Goal: Task Accomplishment & Management: Use online tool/utility

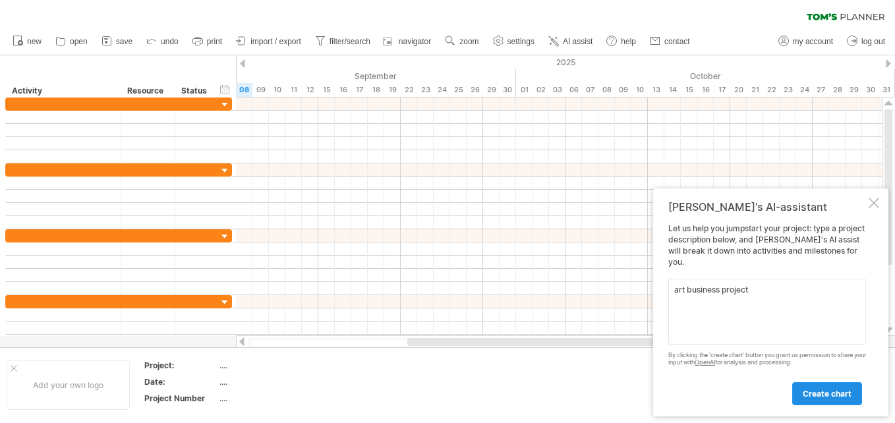
type textarea "art business project"
click at [825, 392] on span "create chart" at bounding box center [827, 394] width 49 height 10
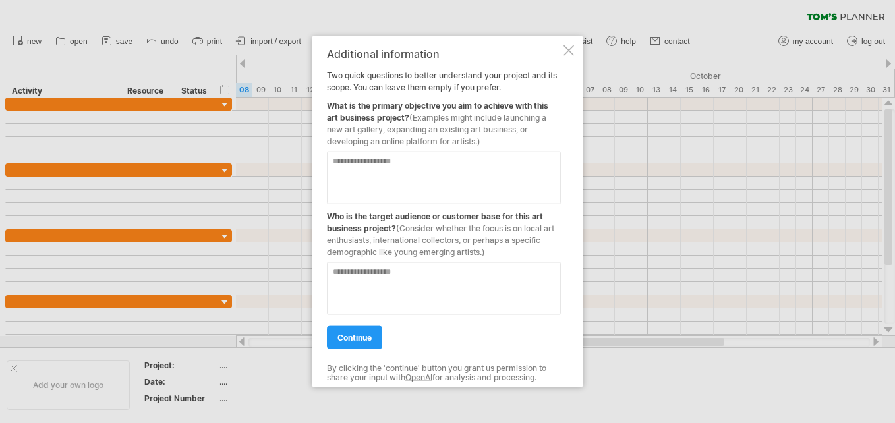
click at [433, 171] on textarea at bounding box center [444, 178] width 234 height 53
type textarea "**********"
click at [459, 281] on textarea at bounding box center [444, 288] width 234 height 53
type textarea "*****"
click at [362, 330] on link "continue" at bounding box center [354, 337] width 55 height 23
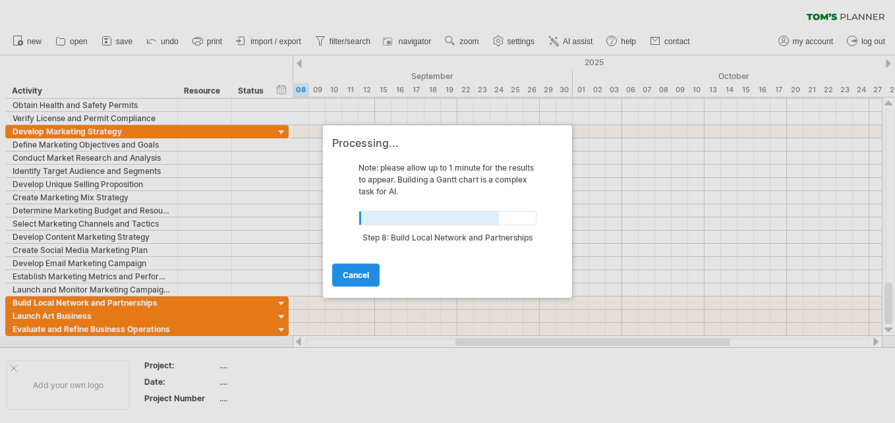
click at [351, 272] on span "cancel" at bounding box center [356, 275] width 26 height 10
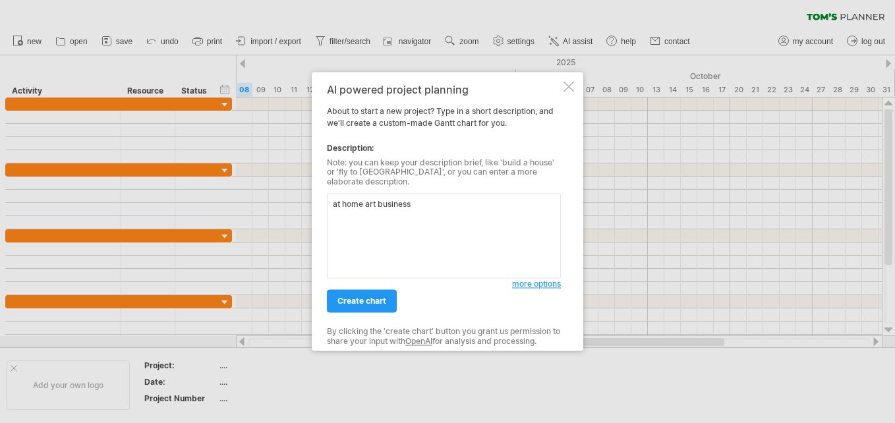
click at [339, 200] on textarea "at home art business" at bounding box center [444, 236] width 234 height 85
type textarea "sell from home art business"
click at [382, 299] on span "create chart" at bounding box center [361, 302] width 49 height 10
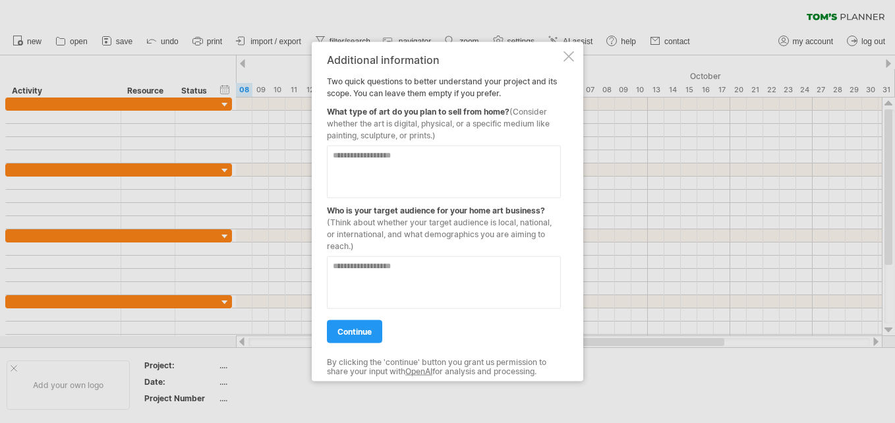
click at [435, 169] on textarea at bounding box center [444, 172] width 234 height 53
type textarea "******"
click at [429, 289] on textarea at bounding box center [444, 282] width 234 height 53
type textarea "*****"
click at [365, 326] on link "continue" at bounding box center [354, 331] width 55 height 23
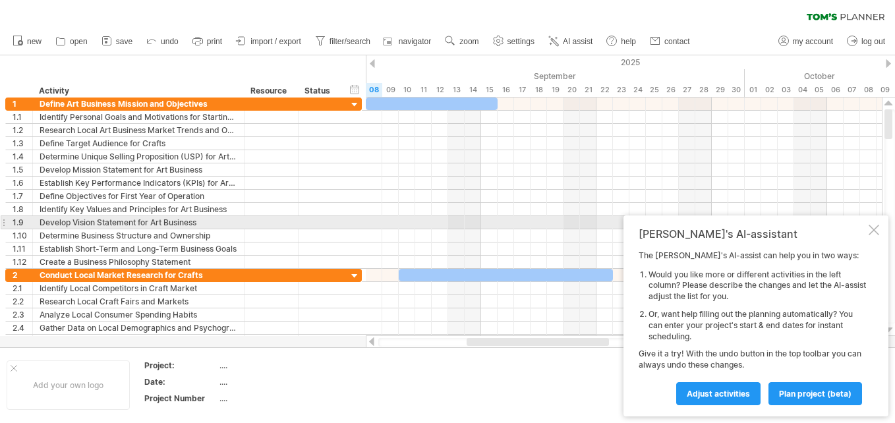
click at [872, 225] on div at bounding box center [874, 230] width 11 height 11
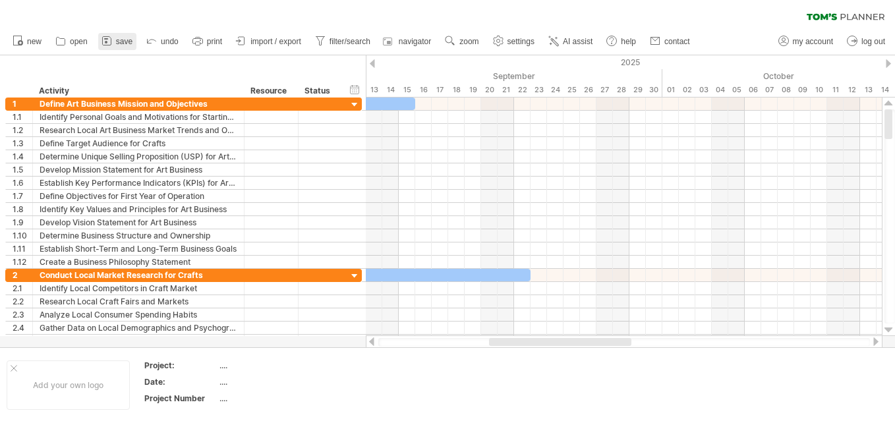
click at [107, 41] on icon at bounding box center [106, 40] width 13 height 13
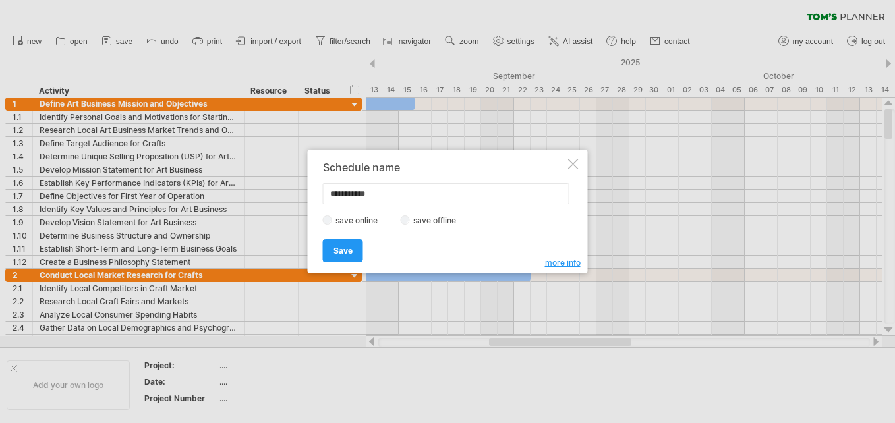
click at [392, 211] on div "**********" at bounding box center [444, 211] width 243 height 100
click at [399, 192] on input "**********" at bounding box center [446, 193] width 247 height 21
type input "*"
paste input "**********"
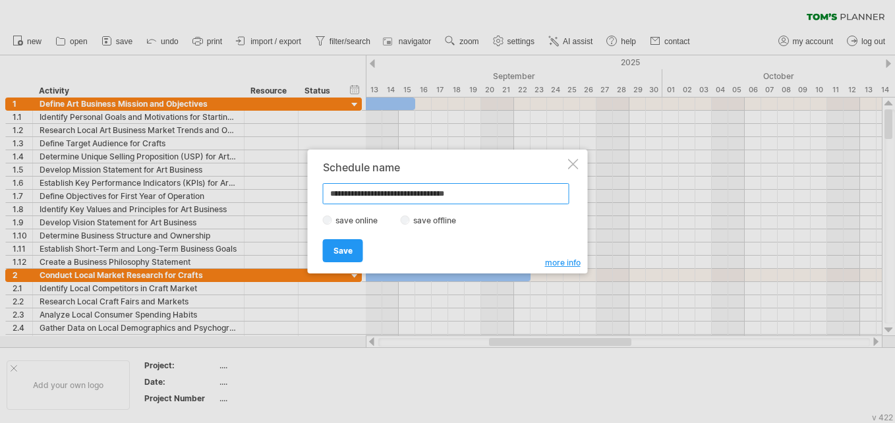
type input "**********"
click at [560, 262] on span "more info" at bounding box center [563, 263] width 36 height 10
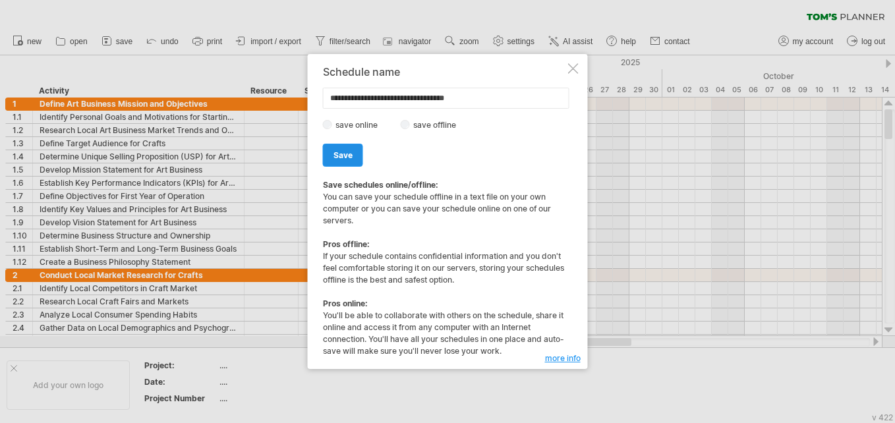
click at [347, 156] on span "Save" at bounding box center [343, 155] width 19 height 10
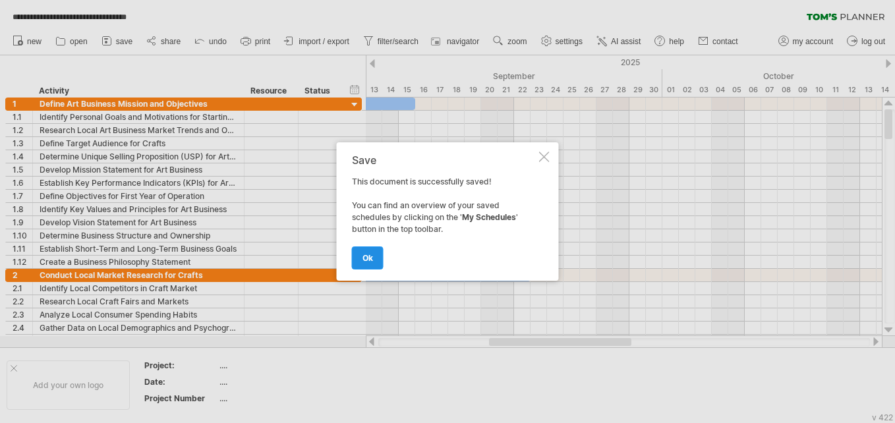
click at [376, 259] on link "ok" at bounding box center [368, 258] width 32 height 23
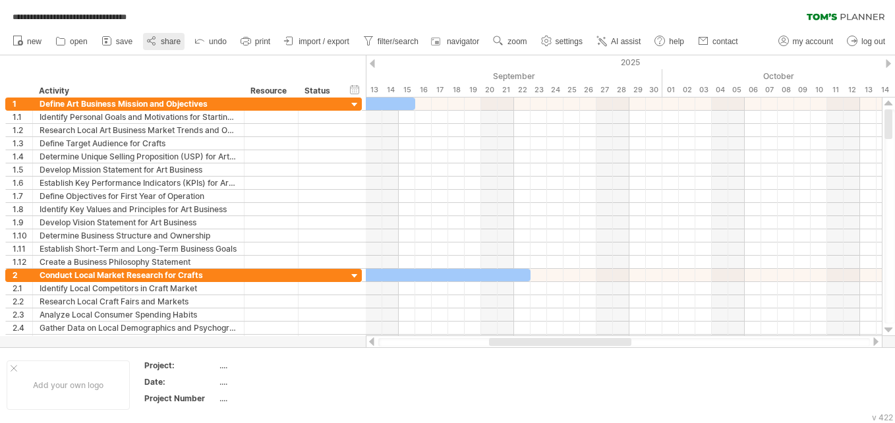
click at [172, 41] on span "share" at bounding box center [171, 41] width 20 height 9
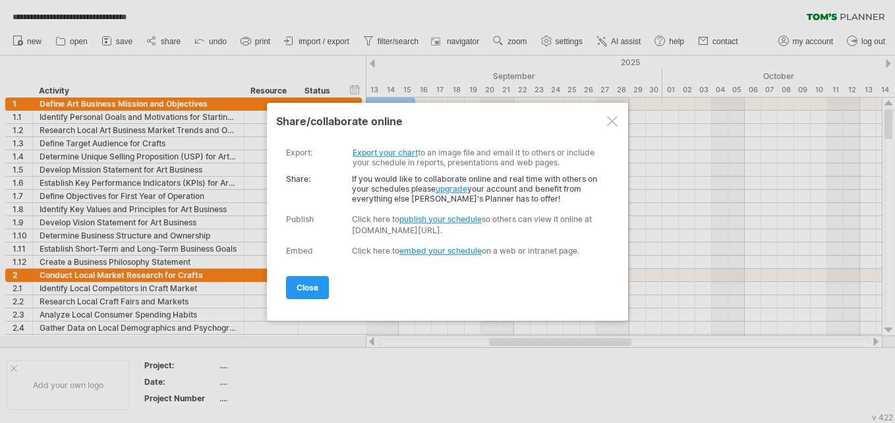
click at [616, 119] on div at bounding box center [612, 121] width 11 height 11
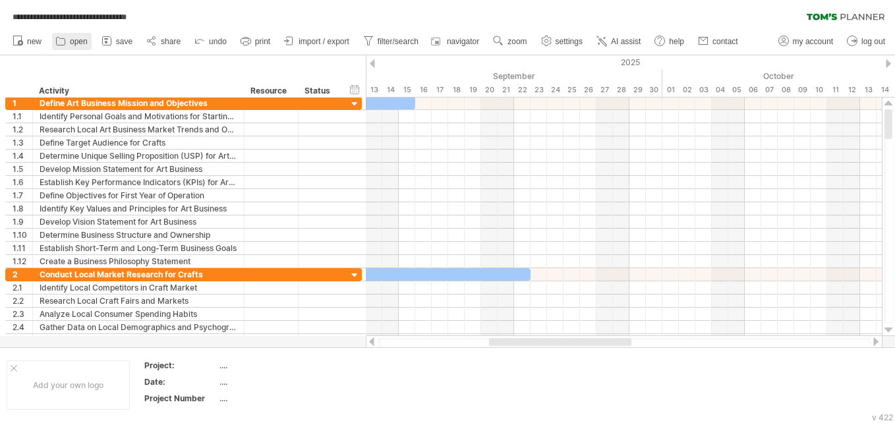
click at [74, 42] on span "open" at bounding box center [79, 41] width 18 height 9
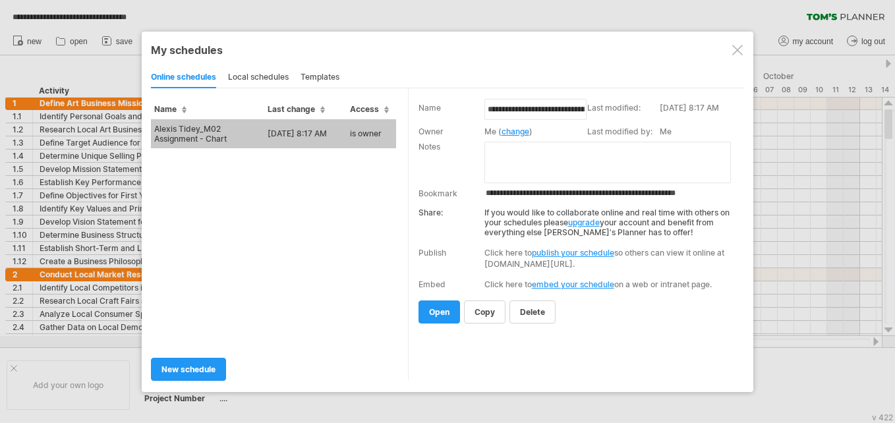
click at [738, 49] on div at bounding box center [737, 50] width 11 height 11
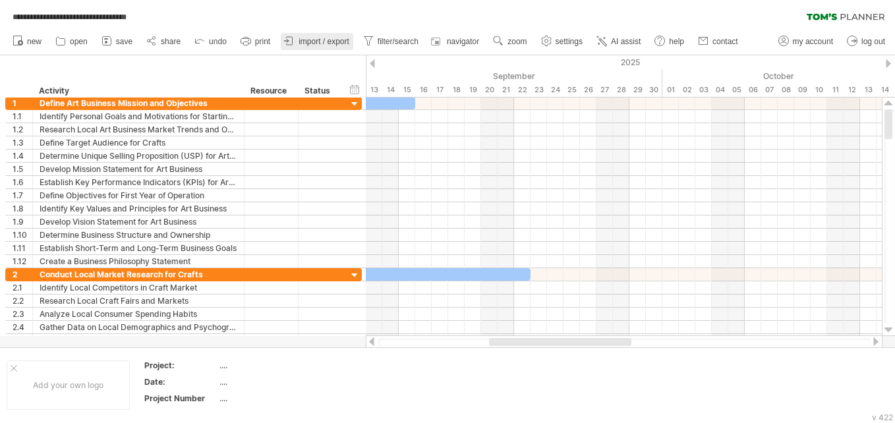
click at [337, 43] on span "import / export" at bounding box center [324, 41] width 51 height 9
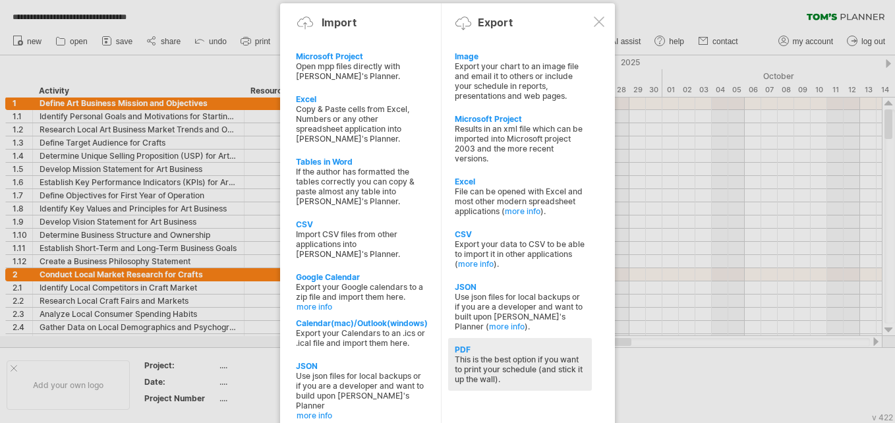
click at [545, 373] on div "This is the best option if you want to print your schedule (and stick it up the…" at bounding box center [520, 370] width 131 height 30
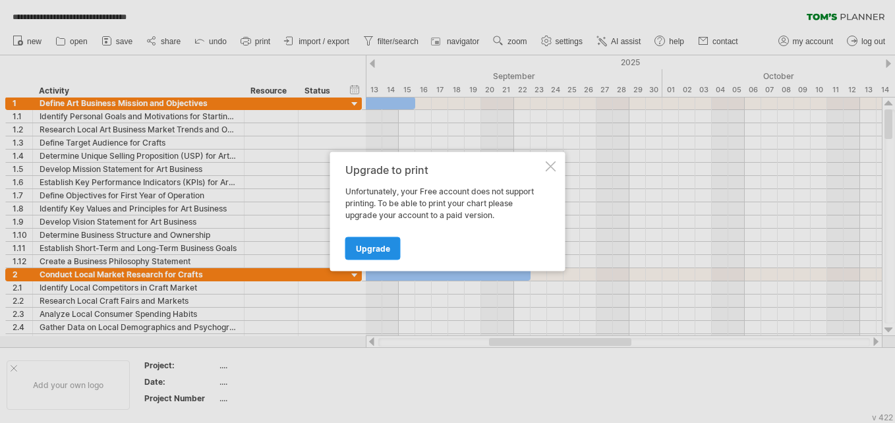
click at [371, 249] on span "Upgrade" at bounding box center [373, 249] width 34 height 10
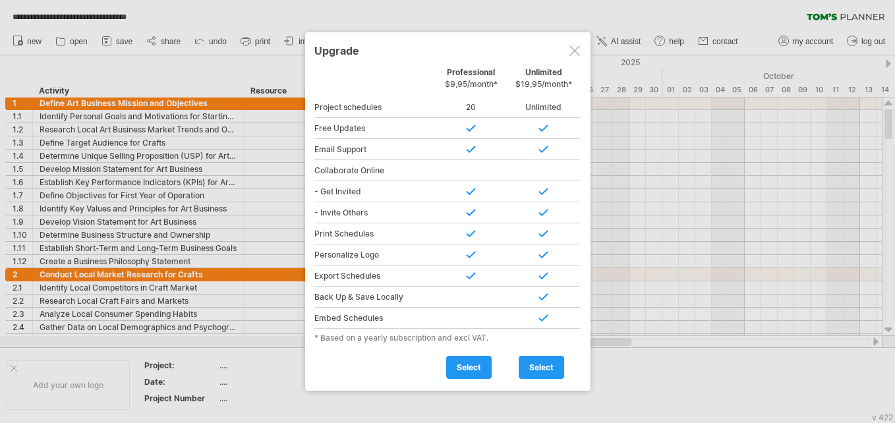
click at [579, 51] on div at bounding box center [575, 50] width 11 height 11
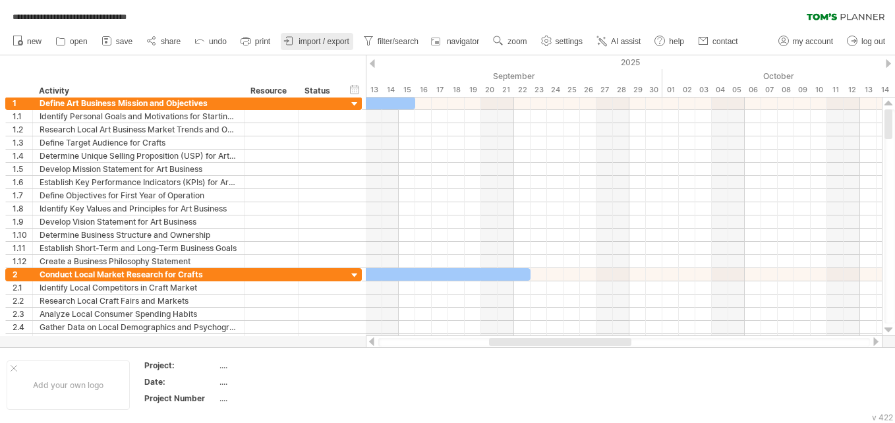
click at [334, 37] on span "import / export" at bounding box center [324, 41] width 51 height 9
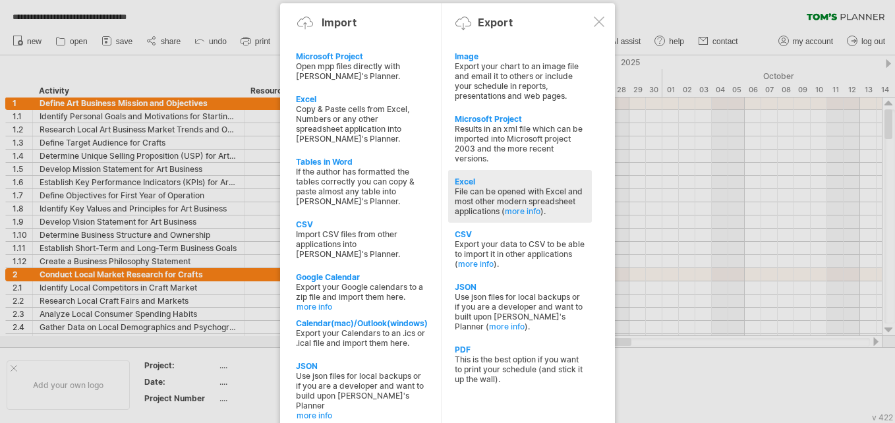
click at [558, 207] on div "File can be opened with Excel and most other modern spreadsheet applications ( …" at bounding box center [520, 202] width 131 height 30
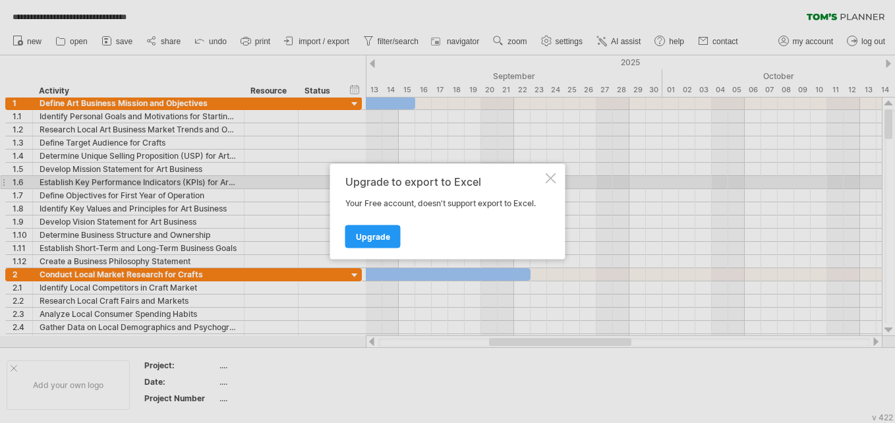
click at [549, 177] on div at bounding box center [551, 178] width 11 height 11
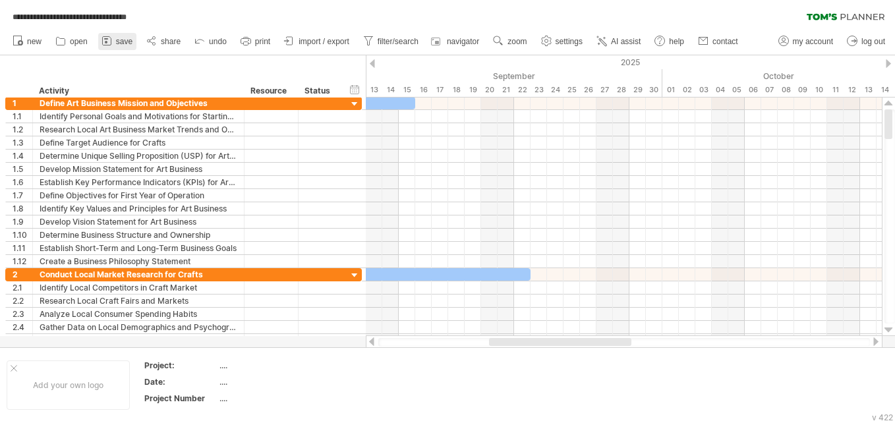
click at [113, 45] on icon at bounding box center [106, 40] width 13 height 13
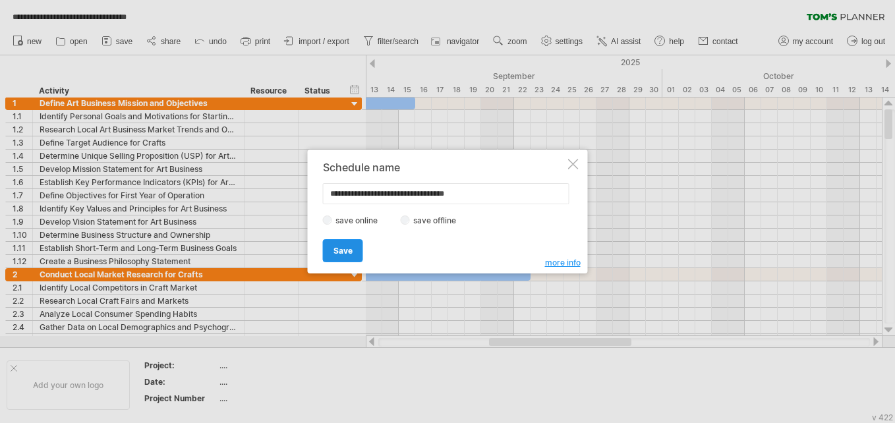
click at [344, 252] on span "Save" at bounding box center [343, 251] width 19 height 10
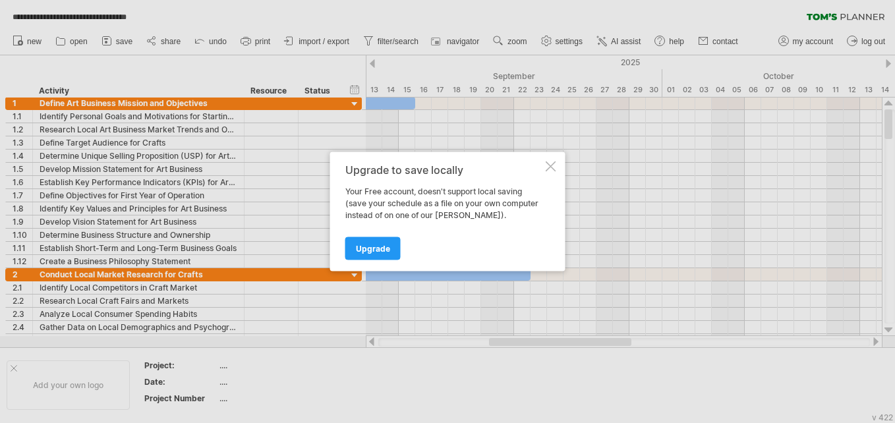
click at [548, 165] on div at bounding box center [551, 166] width 11 height 11
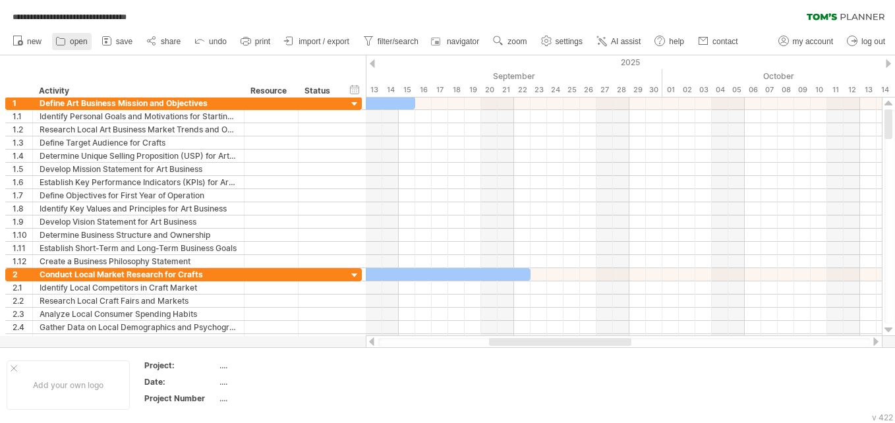
click at [67, 39] on icon at bounding box center [60, 40] width 13 height 13
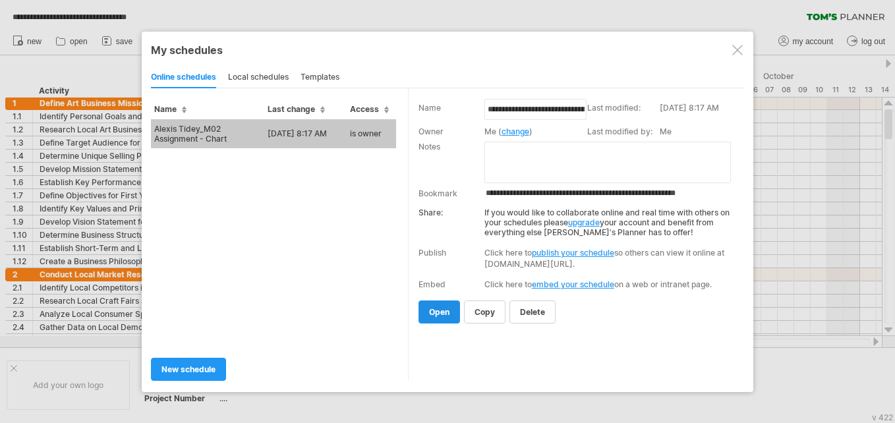
click at [445, 315] on span "open" at bounding box center [439, 312] width 20 height 10
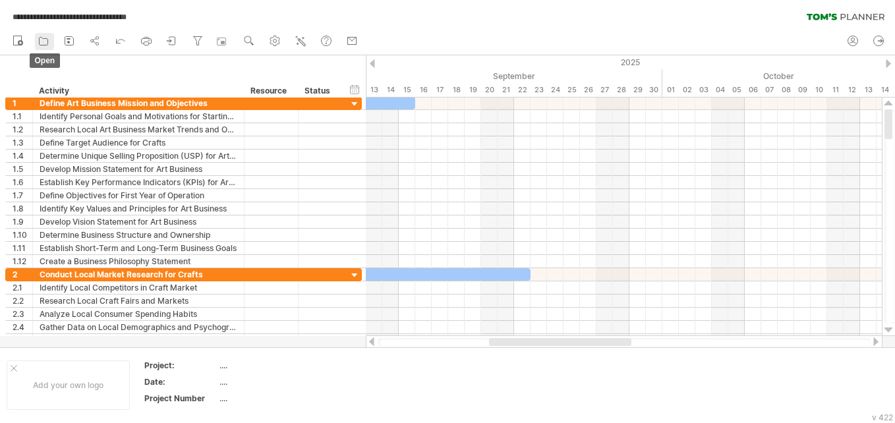
click at [42, 42] on icon at bounding box center [43, 40] width 13 height 13
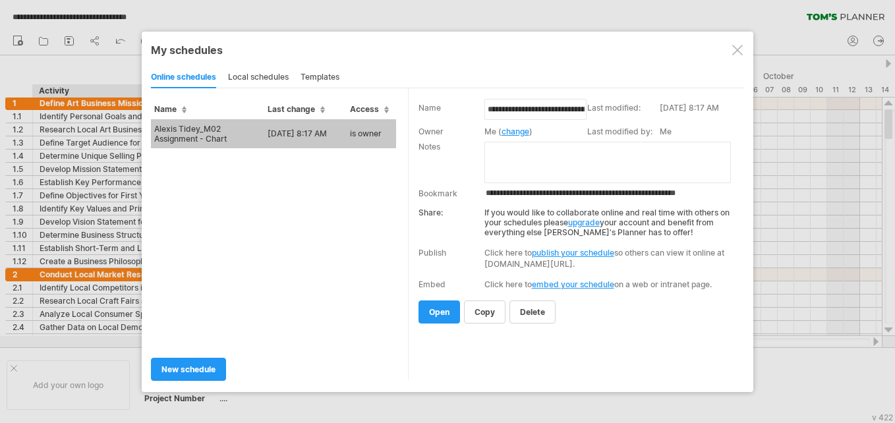
click at [287, 76] on div "local schedules" at bounding box center [258, 77] width 61 height 21
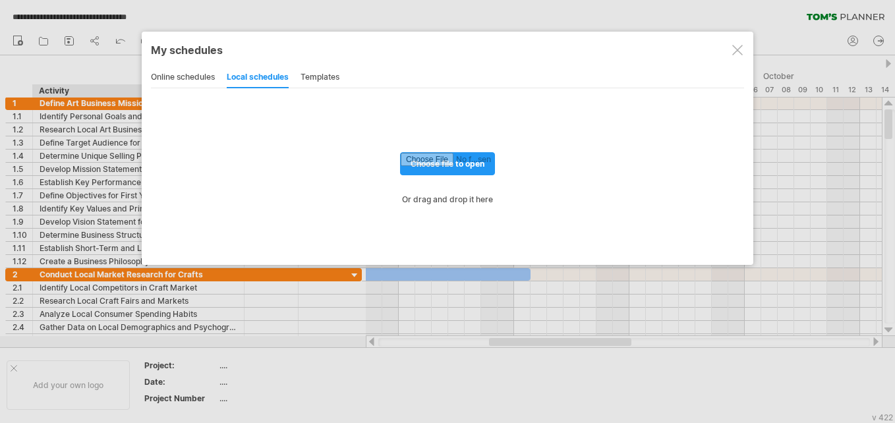
click at [305, 75] on div "templates" at bounding box center [320, 77] width 39 height 21
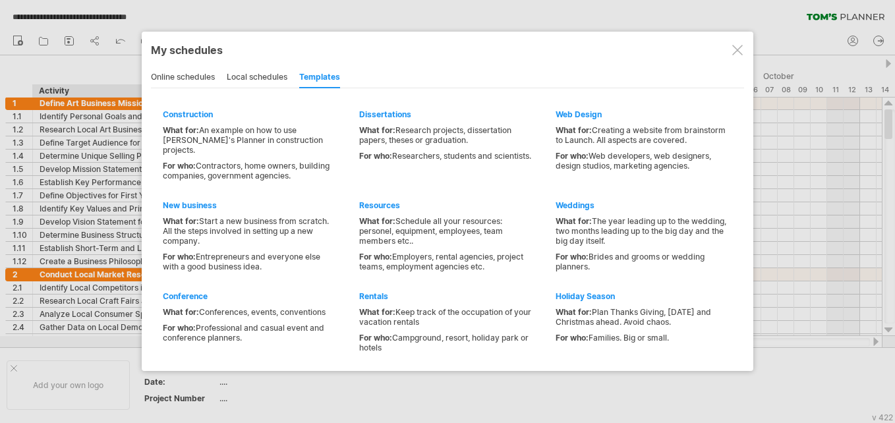
click at [204, 76] on div "online schedules" at bounding box center [183, 77] width 64 height 21
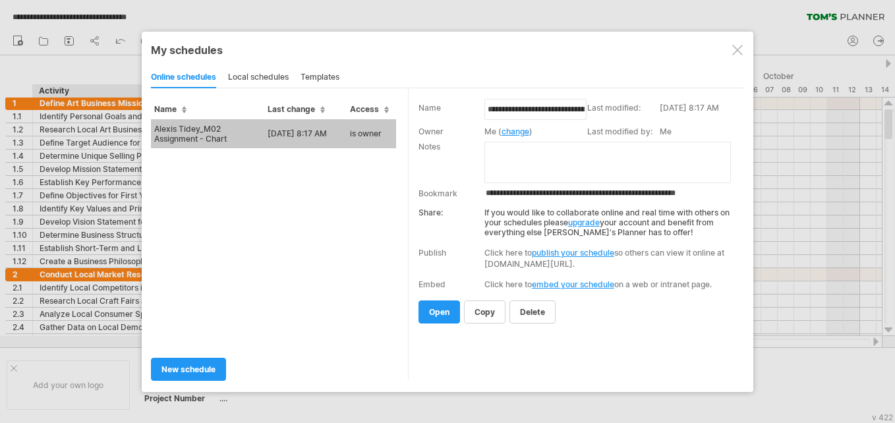
click at [736, 50] on div at bounding box center [737, 50] width 11 height 11
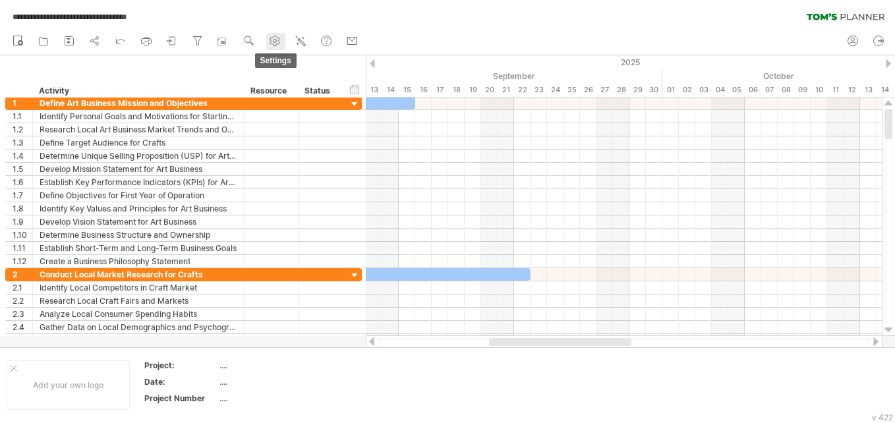
click at [277, 42] on circle at bounding box center [275, 41] width 3 height 3
select select "*"
select select "**"
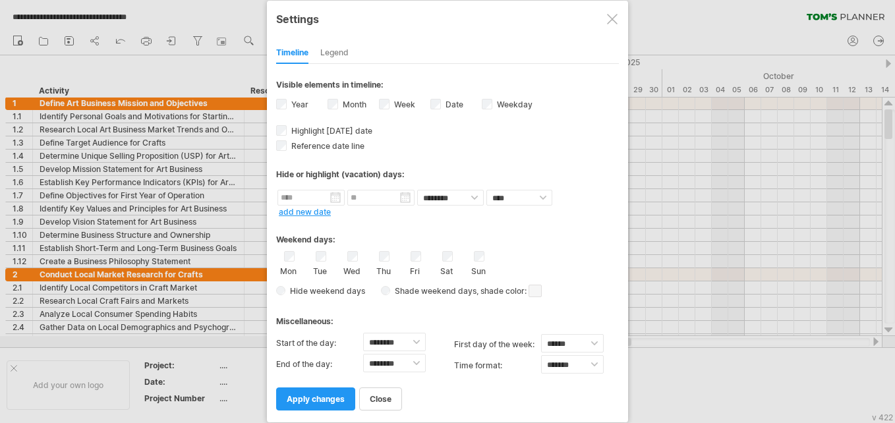
click at [608, 20] on div at bounding box center [612, 19] width 11 height 11
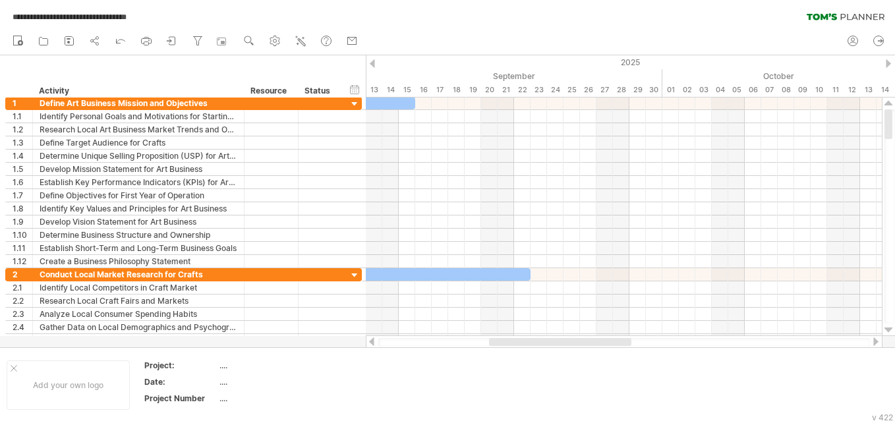
drag, startPoint x: 608, startPoint y: 20, endPoint x: 424, endPoint y: 3, distance: 184.7
click at [424, 3] on div "**********" at bounding box center [447, 14] width 895 height 28
click at [71, 48] on link "save" at bounding box center [70, 41] width 19 height 17
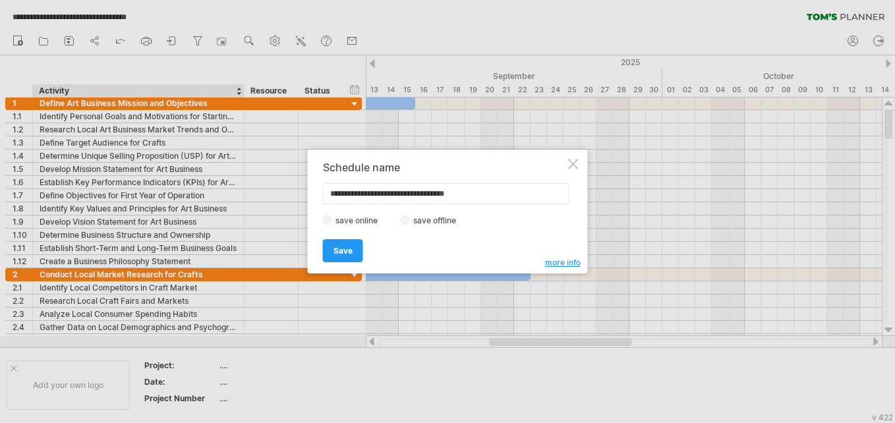
click at [559, 264] on span "more info" at bounding box center [563, 263] width 36 height 10
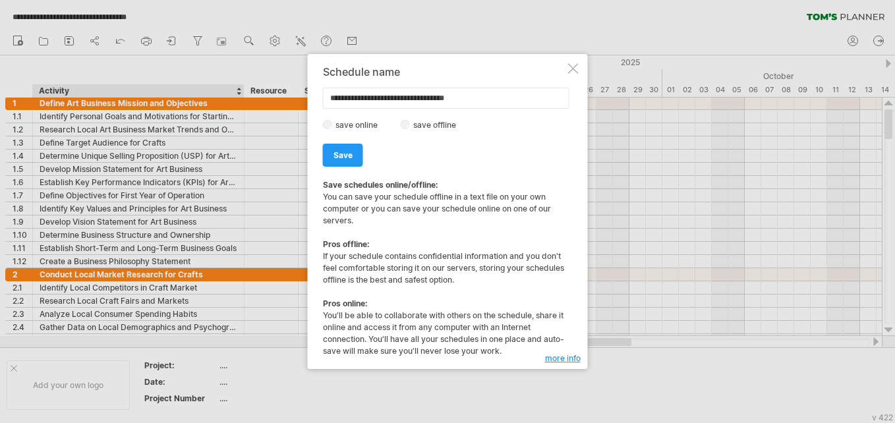
click at [573, 359] on span "more info" at bounding box center [563, 358] width 36 height 10
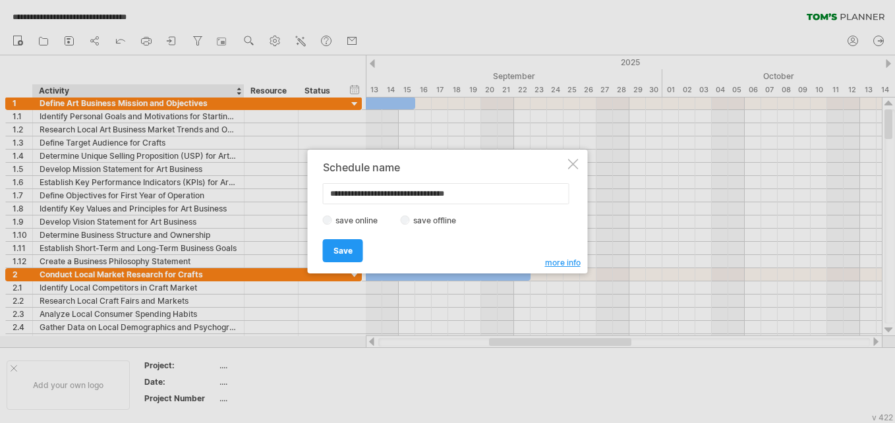
click at [574, 267] on span "more info" at bounding box center [563, 263] width 36 height 10
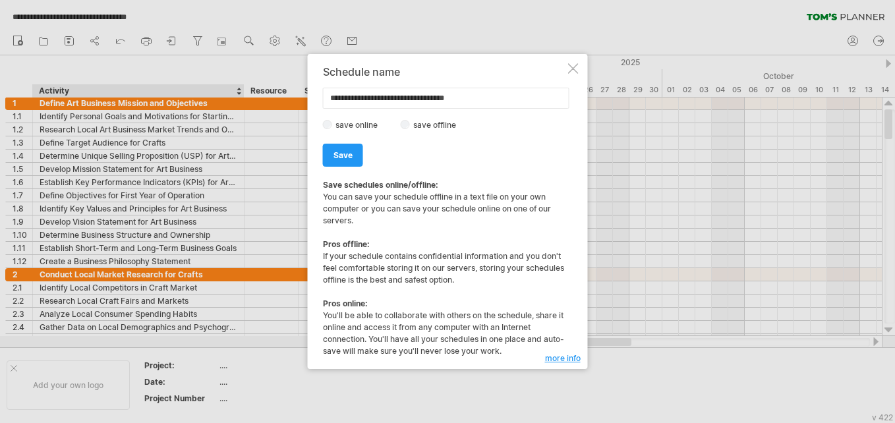
click at [572, 69] on div at bounding box center [573, 68] width 11 height 11
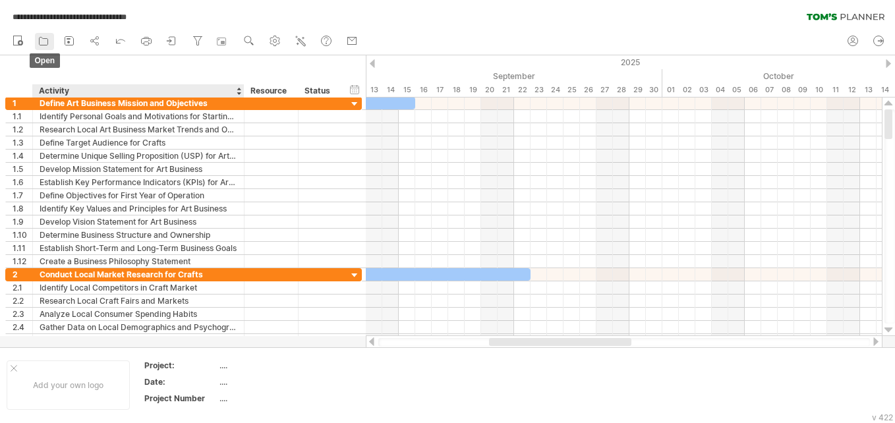
click at [42, 47] on div at bounding box center [43, 41] width 13 height 13
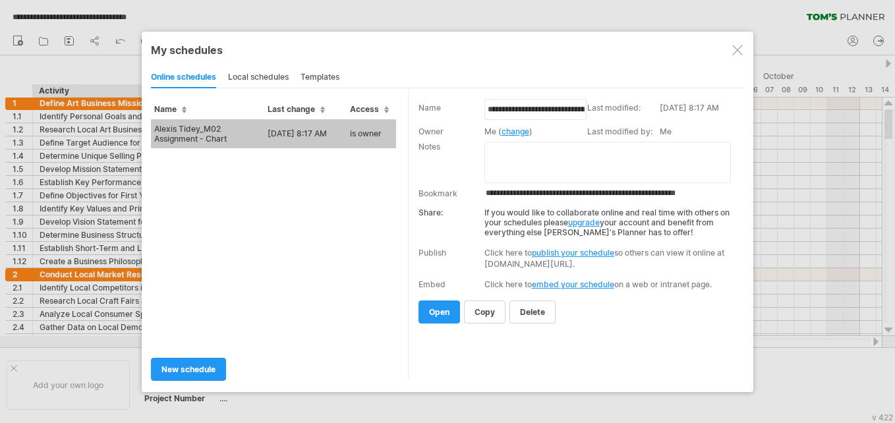
click at [65, 43] on div at bounding box center [447, 211] width 895 height 423
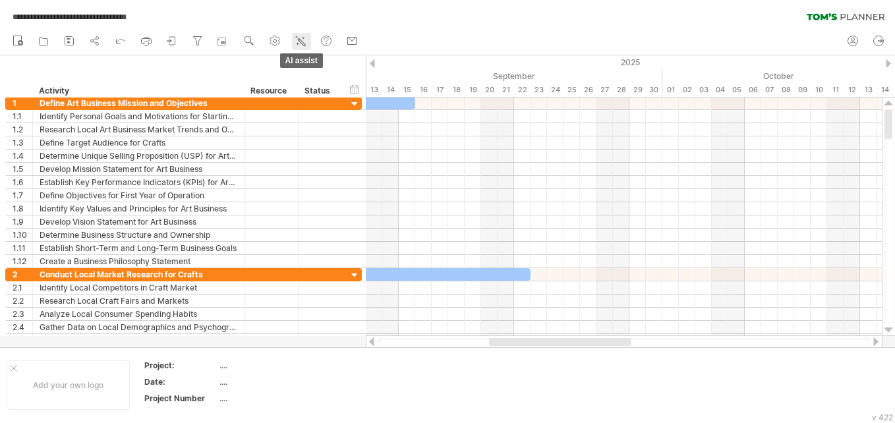
click at [305, 40] on icon at bounding box center [300, 40] width 13 height 13
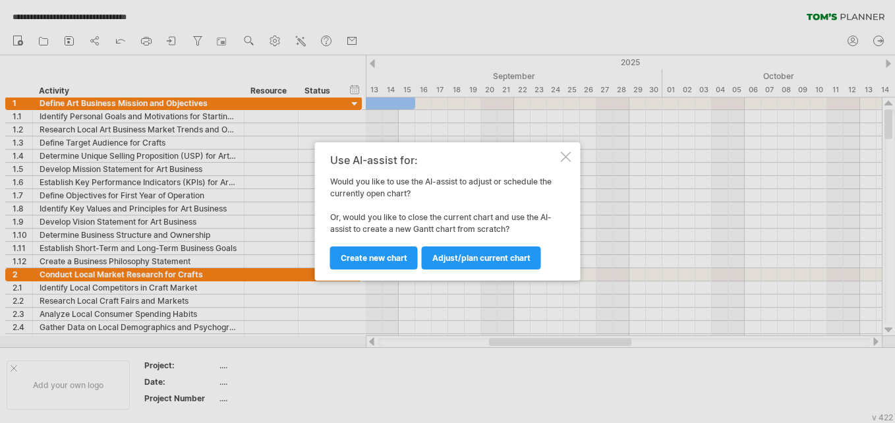
click at [569, 153] on div at bounding box center [566, 157] width 11 height 11
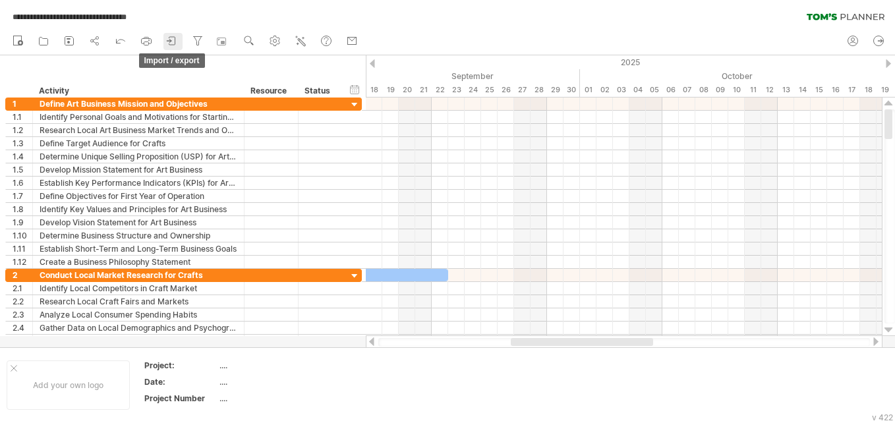
click at [171, 45] on icon at bounding box center [172, 41] width 6 height 8
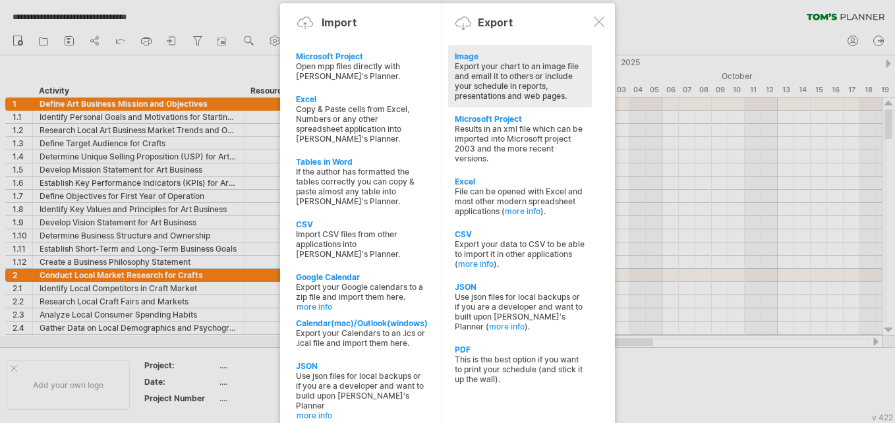
click at [573, 81] on div "Export your chart to an image file and email it to others or include your sched…" at bounding box center [520, 81] width 131 height 40
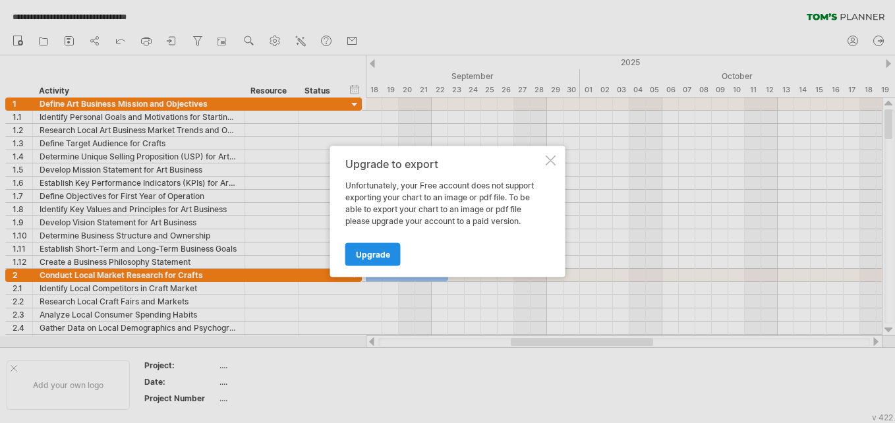
click at [392, 252] on link "Upgrade" at bounding box center [372, 254] width 55 height 23
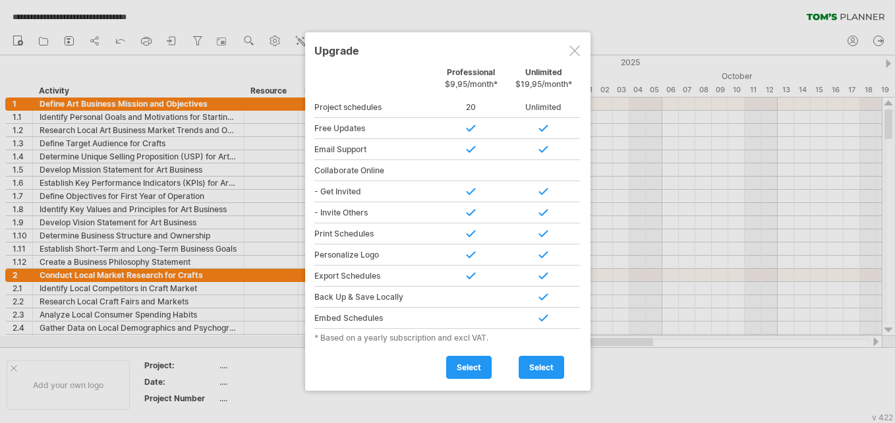
click at [574, 49] on div at bounding box center [575, 50] width 11 height 11
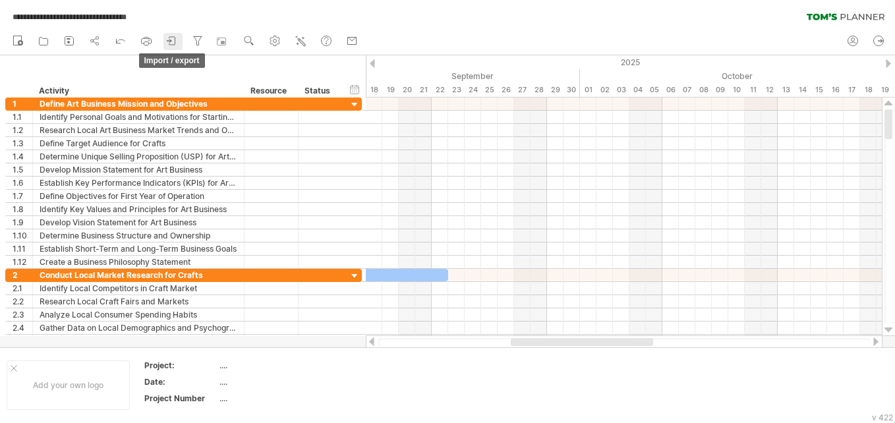
click at [171, 38] on icon at bounding box center [171, 40] width 13 height 13
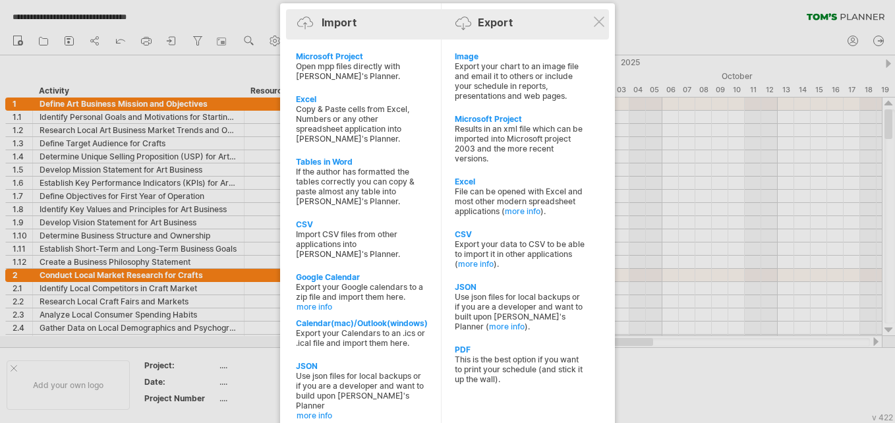
click at [394, 22] on div "Import Export" at bounding box center [447, 25] width 316 height 20
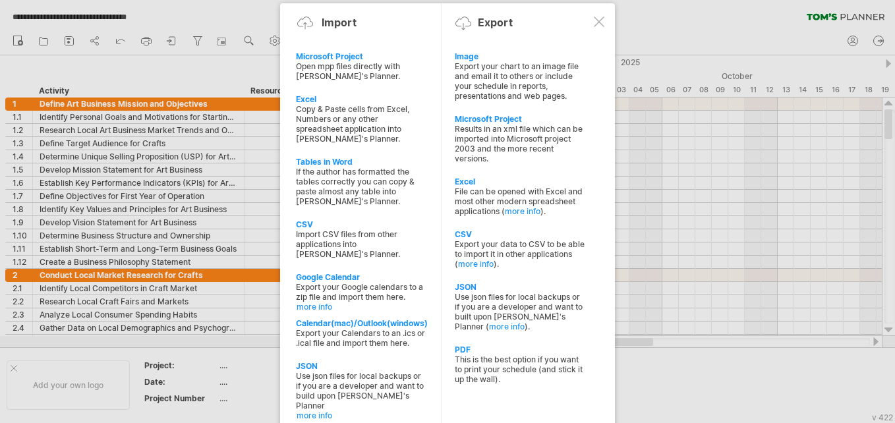
click at [599, 24] on div at bounding box center [599, 21] width 11 height 11
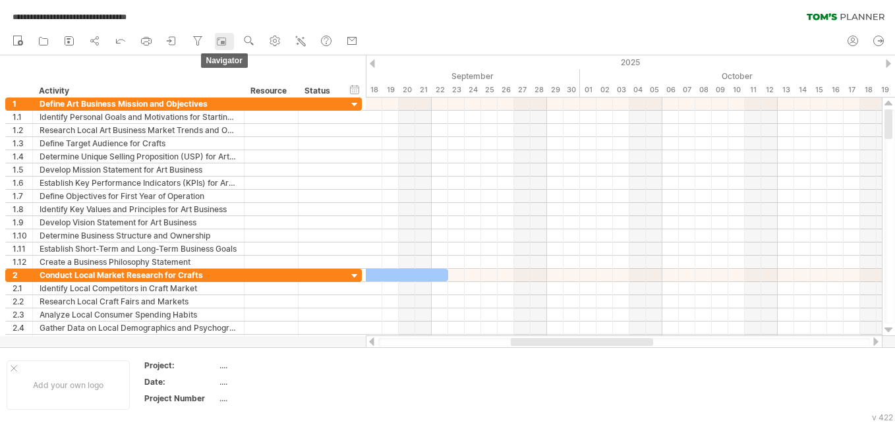
click at [226, 42] on rect at bounding box center [221, 41] width 13 height 13
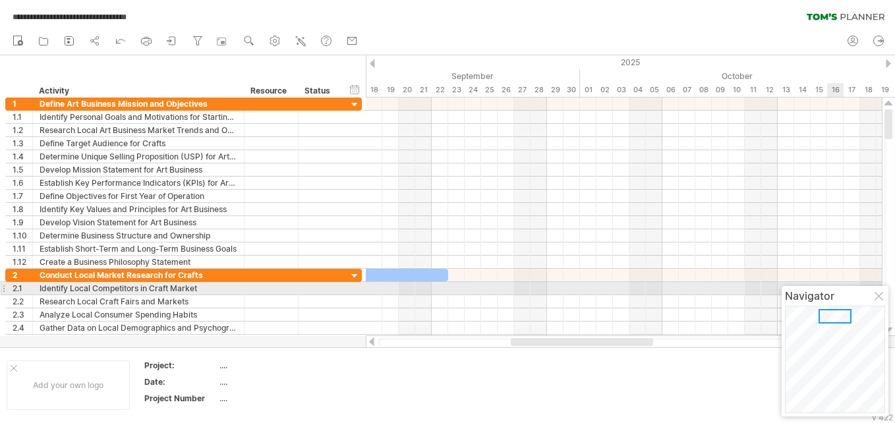
click at [879, 295] on div at bounding box center [880, 297] width 11 height 11
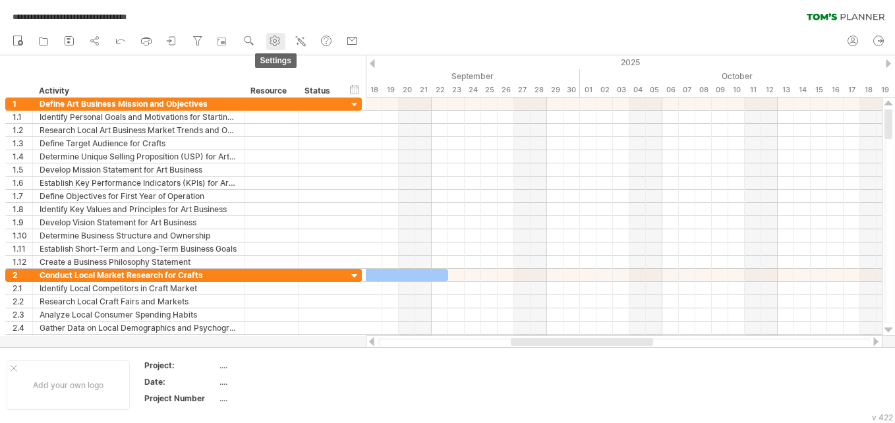
click at [278, 38] on icon at bounding box center [275, 41] width 10 height 10
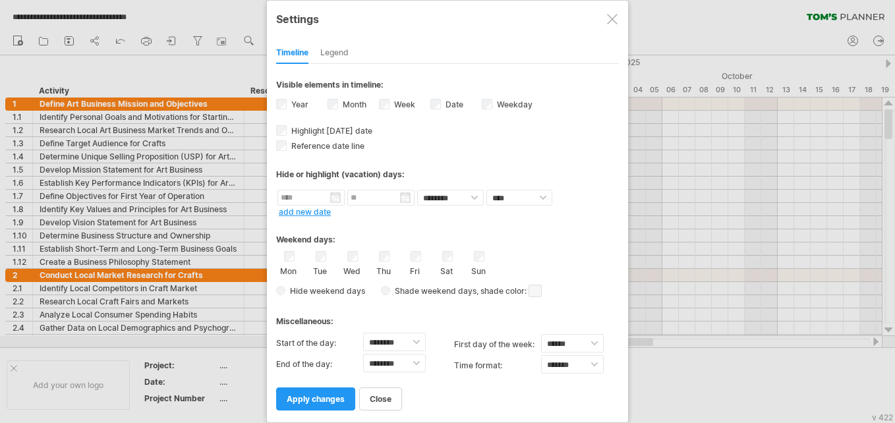
click at [614, 17] on div at bounding box center [612, 19] width 11 height 11
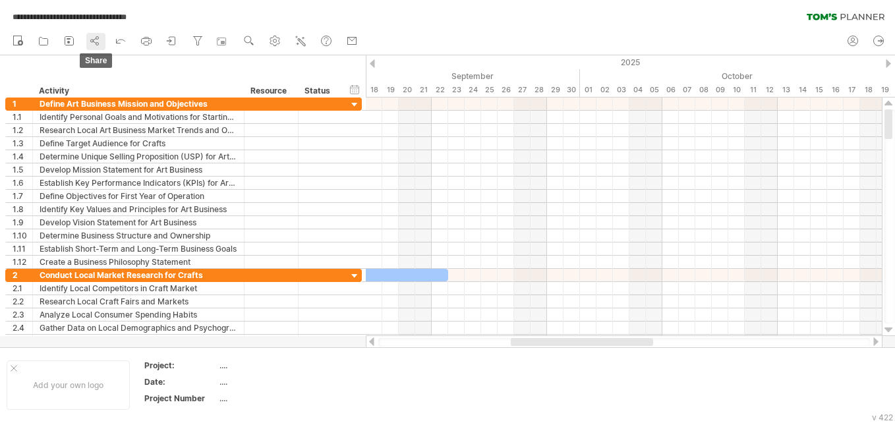
click at [100, 42] on icon at bounding box center [94, 40] width 13 height 13
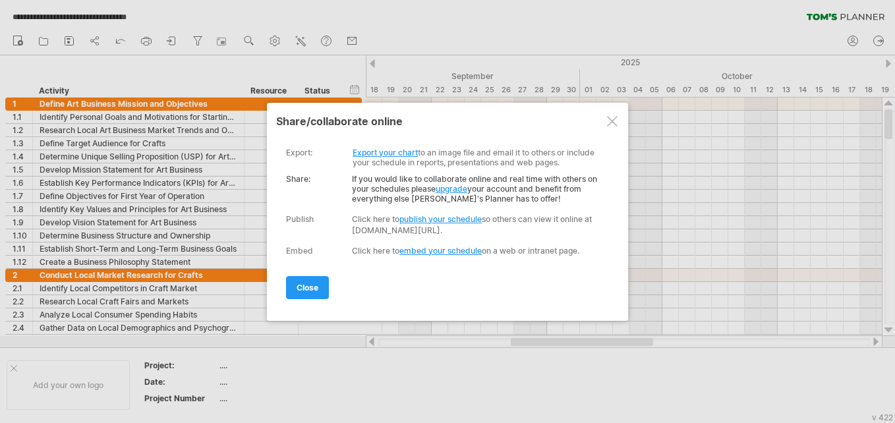
click at [385, 151] on link "Export your chart" at bounding box center [385, 153] width 65 height 10
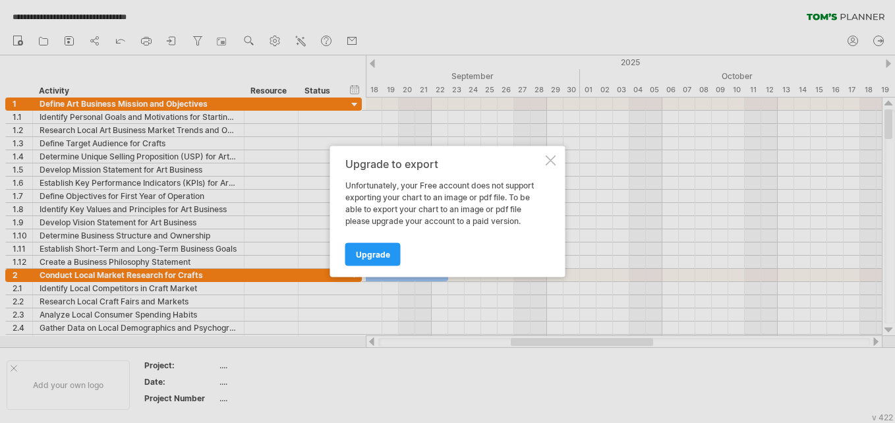
click at [553, 157] on div at bounding box center [551, 161] width 11 height 11
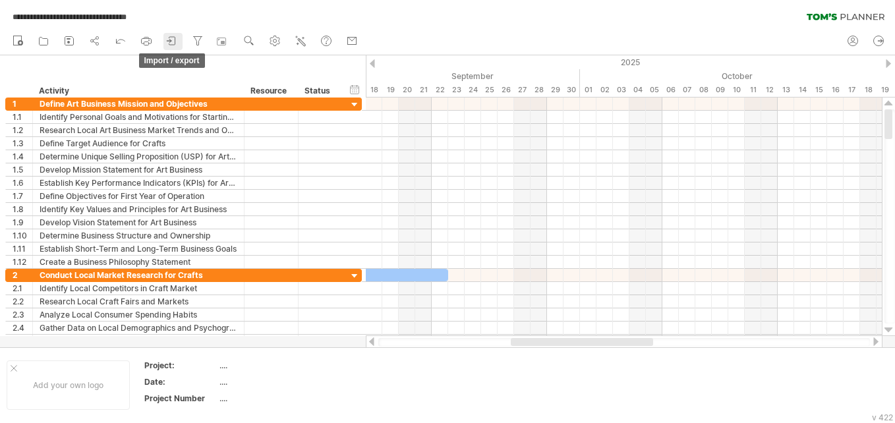
click at [179, 44] on icon at bounding box center [171, 40] width 13 height 13
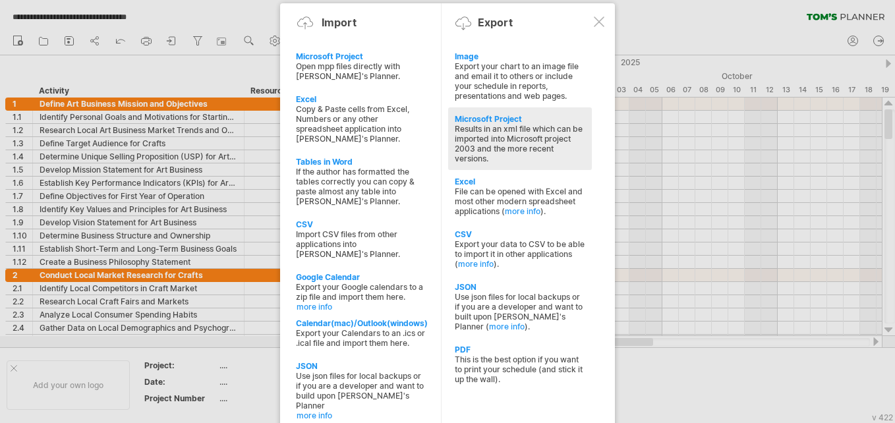
click at [503, 117] on div "Microsoft Project" at bounding box center [520, 119] width 131 height 10
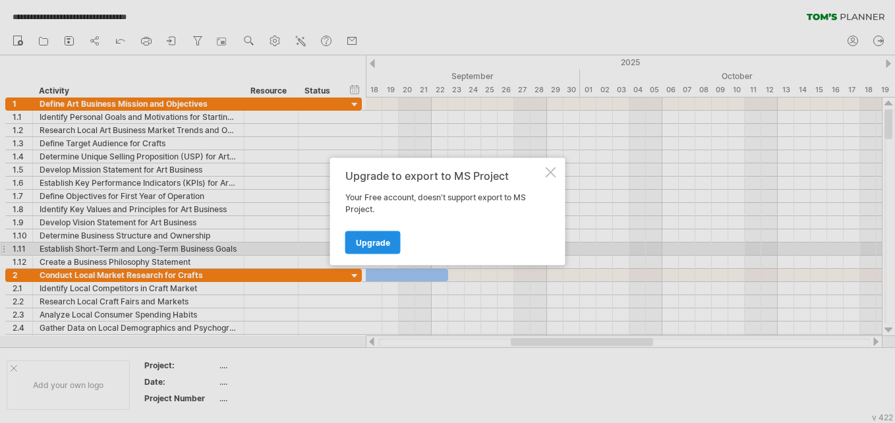
click at [365, 244] on span "Upgrade" at bounding box center [373, 243] width 34 height 10
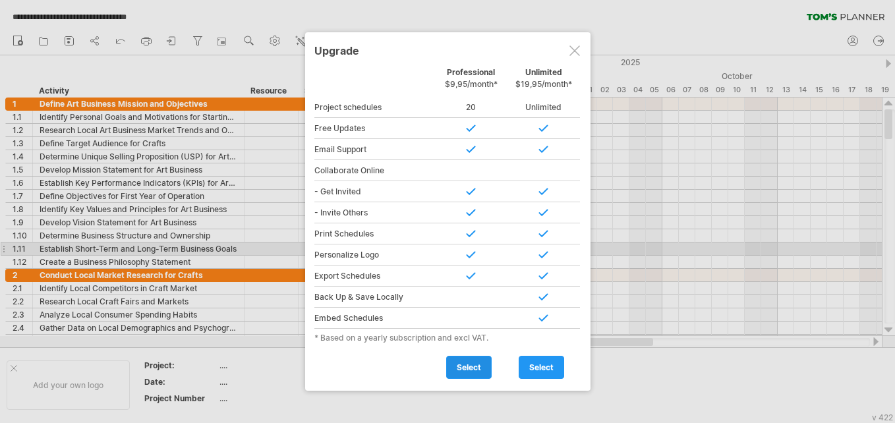
click at [462, 367] on span "select" at bounding box center [469, 368] width 24 height 10
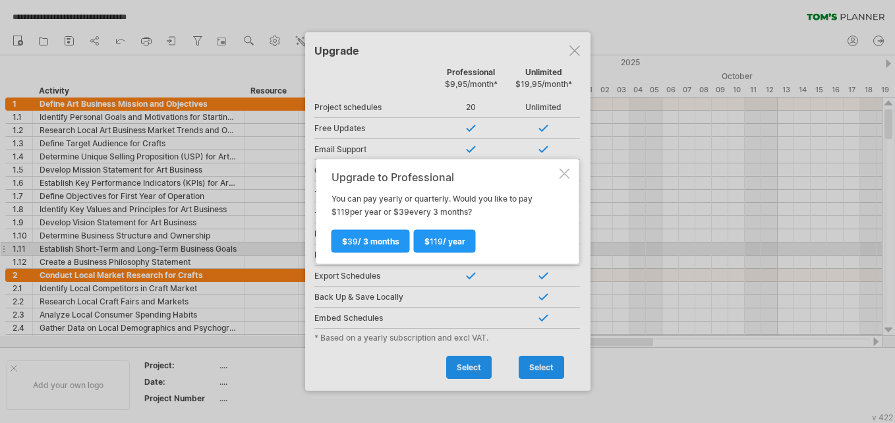
click at [565, 173] on div at bounding box center [565, 174] width 11 height 11
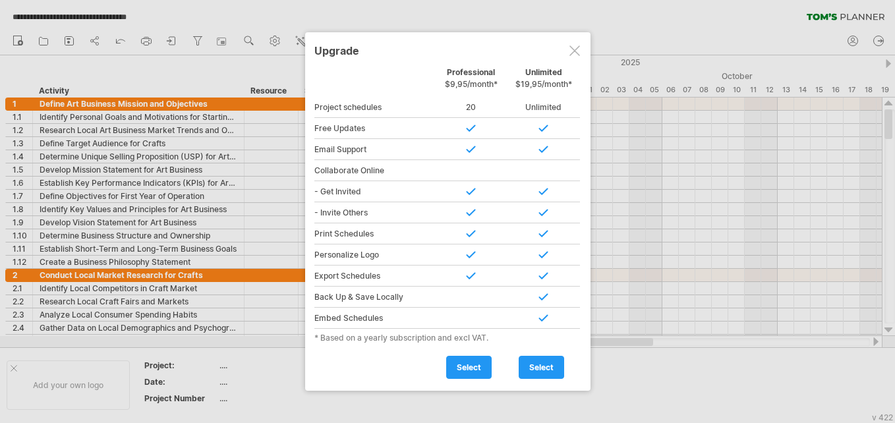
click at [577, 49] on div at bounding box center [575, 50] width 11 height 11
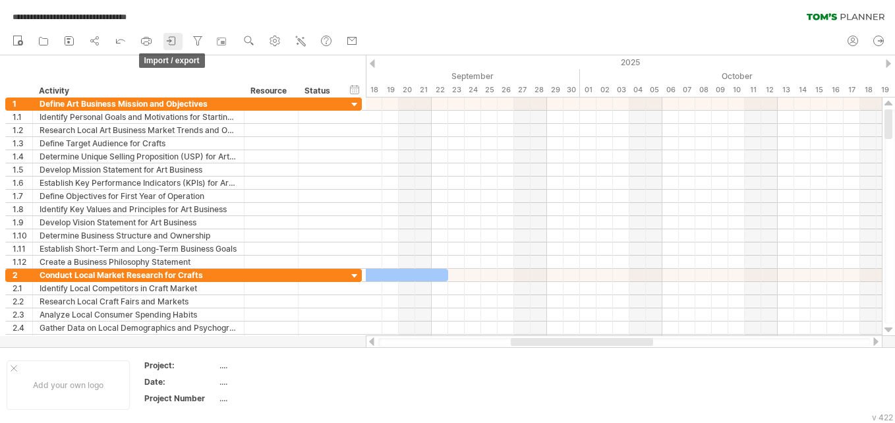
click at [173, 38] on icon at bounding box center [171, 40] width 13 height 13
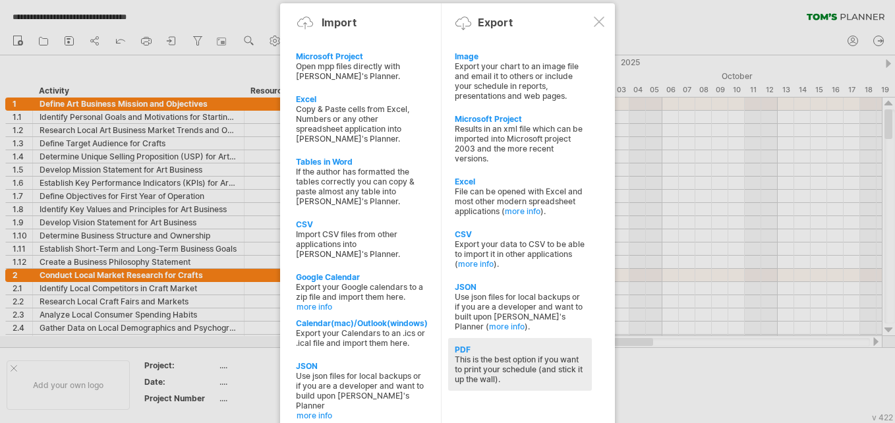
click at [508, 361] on div "This is the best option if you want to print your schedule (and stick it up the…" at bounding box center [520, 370] width 131 height 30
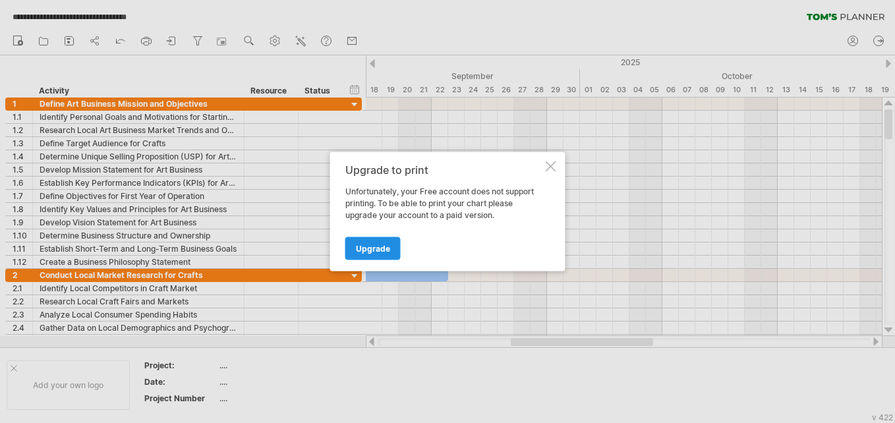
click at [374, 249] on span "Upgrade" at bounding box center [373, 249] width 34 height 10
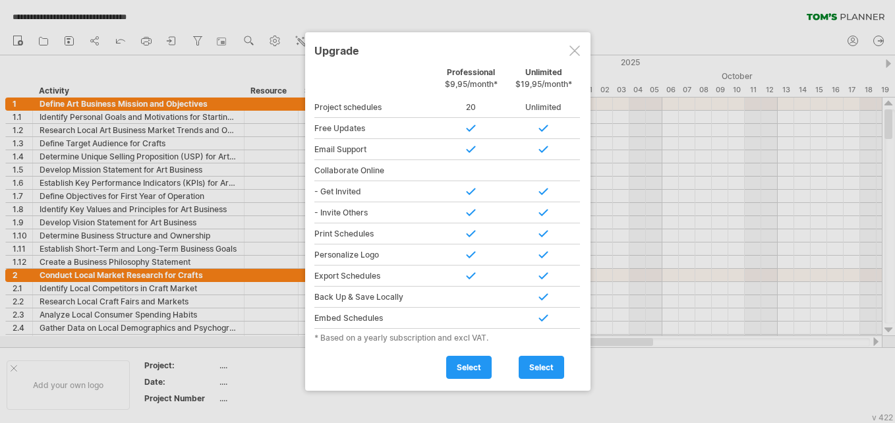
click at [577, 49] on div at bounding box center [575, 50] width 11 height 11
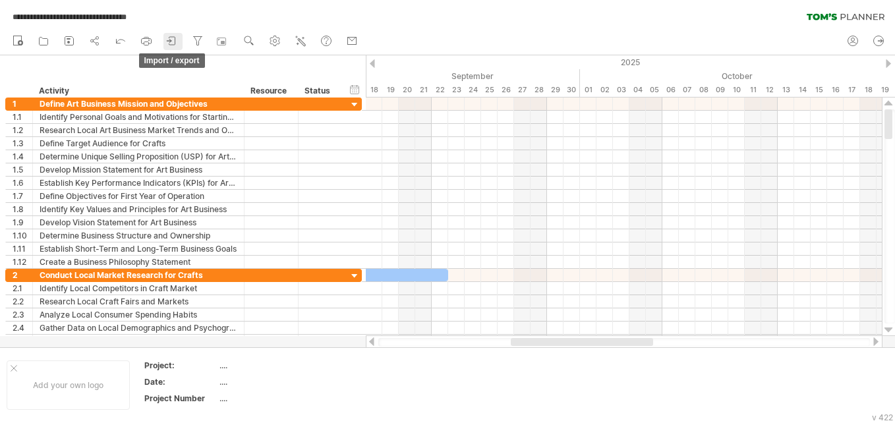
click at [175, 36] on icon at bounding box center [171, 40] width 13 height 13
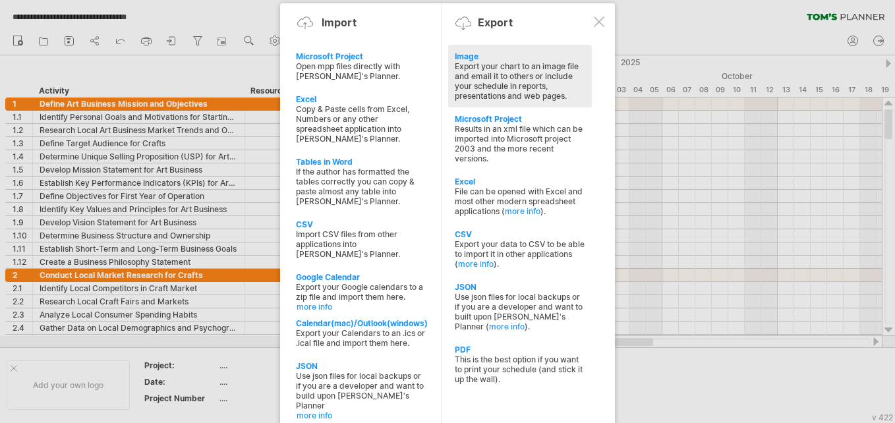
click at [485, 61] on div "Image" at bounding box center [520, 56] width 131 height 10
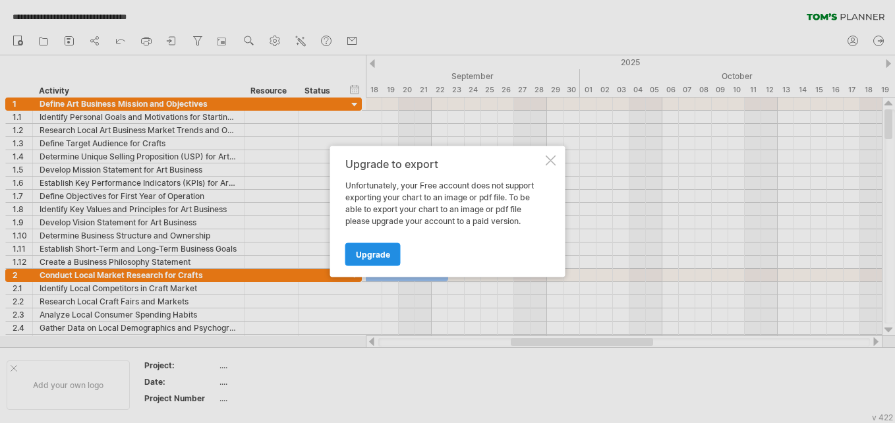
click at [380, 252] on span "Upgrade" at bounding box center [373, 255] width 34 height 10
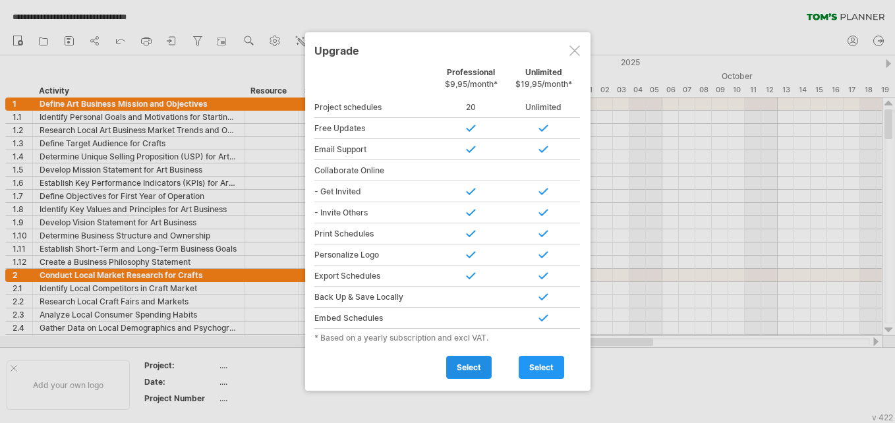
click at [471, 363] on span "select" at bounding box center [469, 368] width 24 height 10
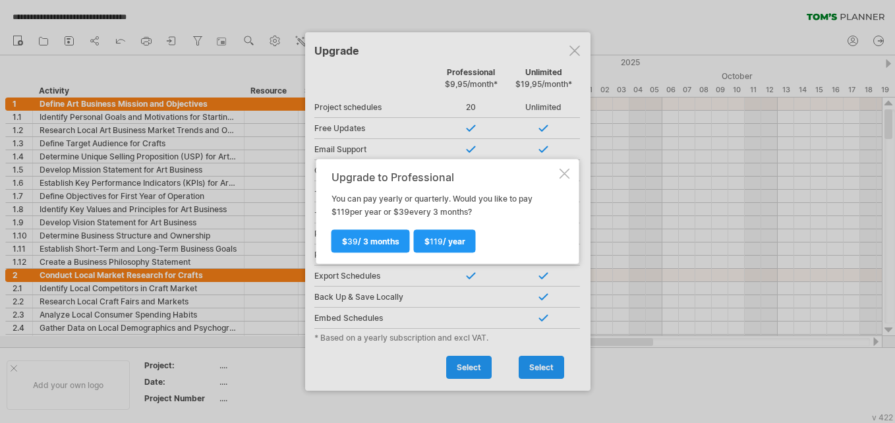
click at [566, 173] on div at bounding box center [565, 174] width 11 height 11
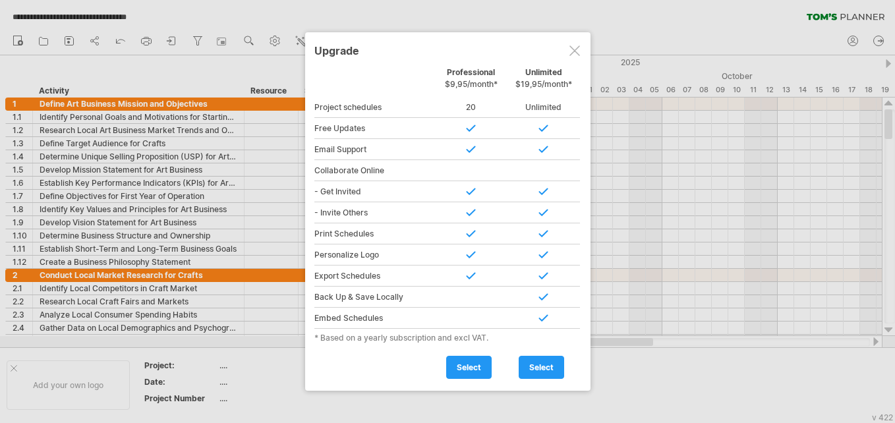
click at [573, 47] on div at bounding box center [575, 50] width 11 height 11
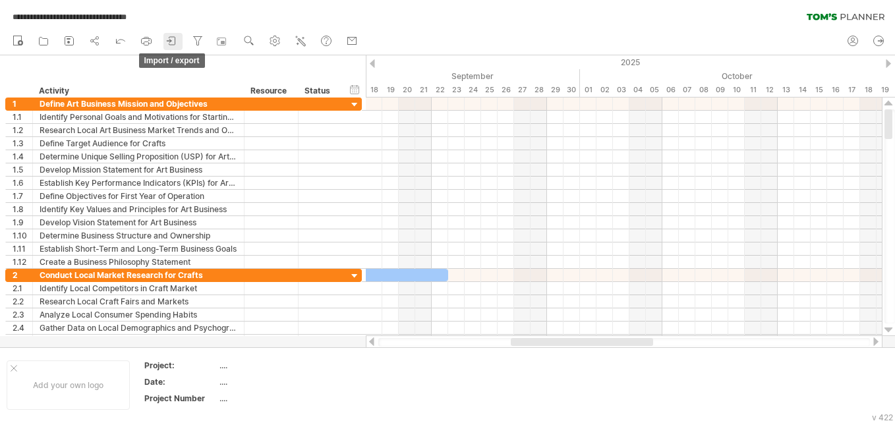
click at [175, 40] on icon at bounding box center [172, 41] width 6 height 8
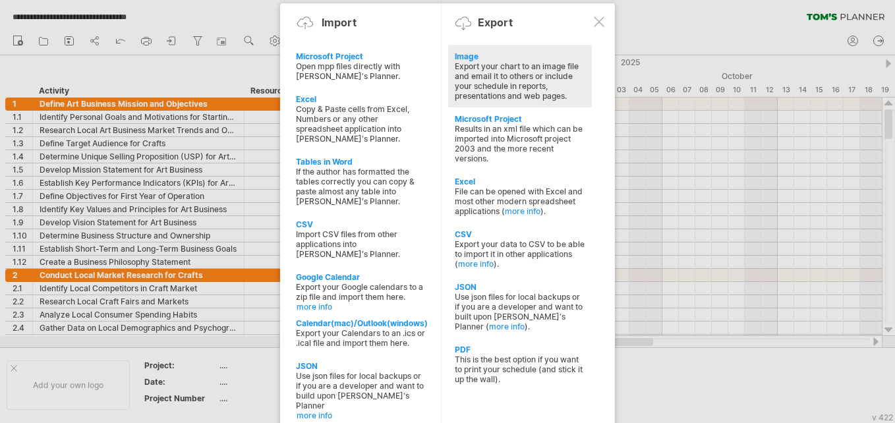
click at [522, 71] on div "Export your chart to an image file and email it to others or include your sched…" at bounding box center [520, 81] width 131 height 40
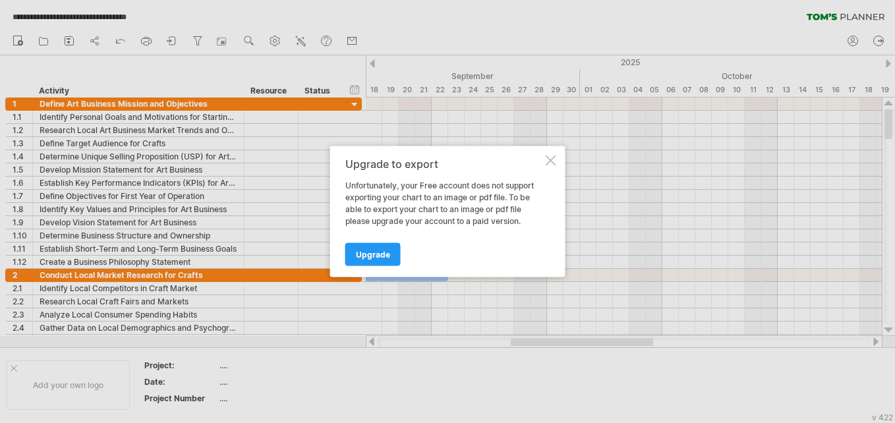
click at [550, 157] on div at bounding box center [551, 161] width 11 height 11
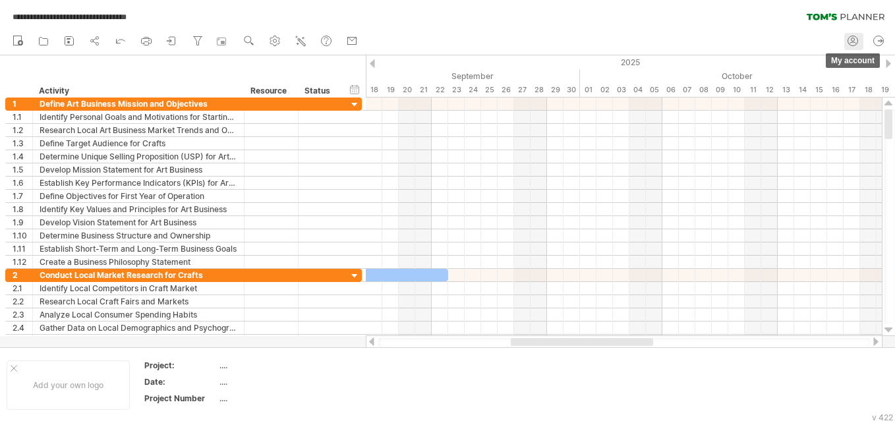
click at [856, 38] on icon at bounding box center [852, 40] width 13 height 13
type input "**********"
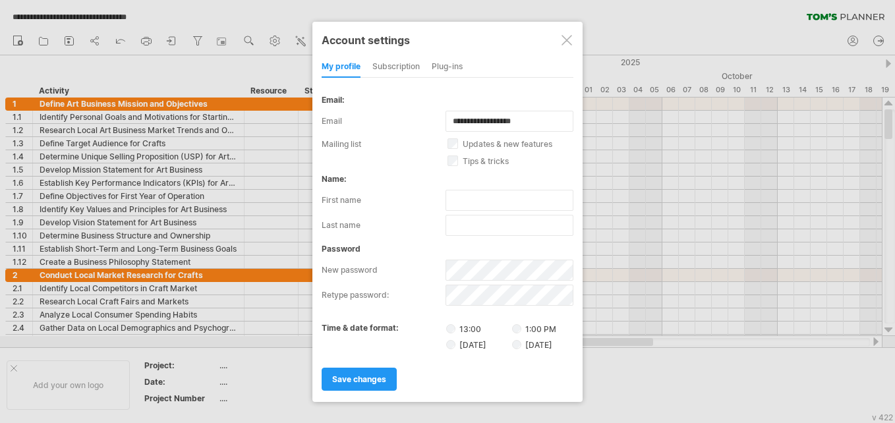
click at [392, 68] on div "subscription" at bounding box center [395, 67] width 47 height 21
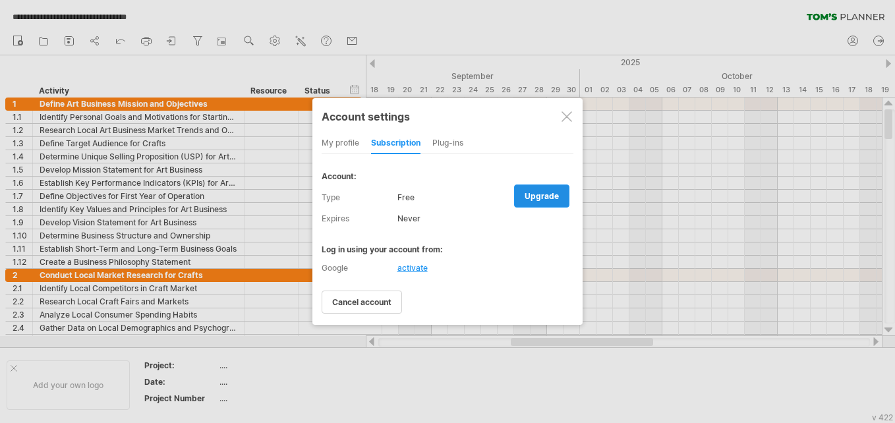
click at [548, 199] on span "upgrade" at bounding box center [542, 196] width 34 height 10
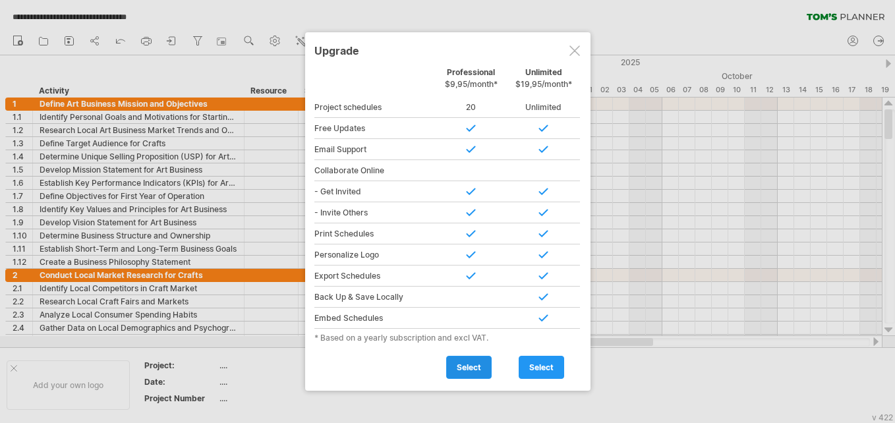
click at [471, 363] on span "select" at bounding box center [469, 368] width 24 height 10
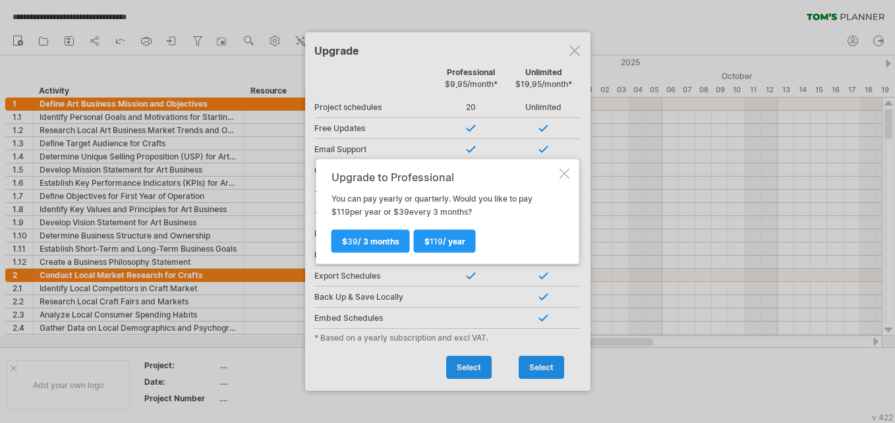
click at [566, 169] on div at bounding box center [565, 174] width 11 height 11
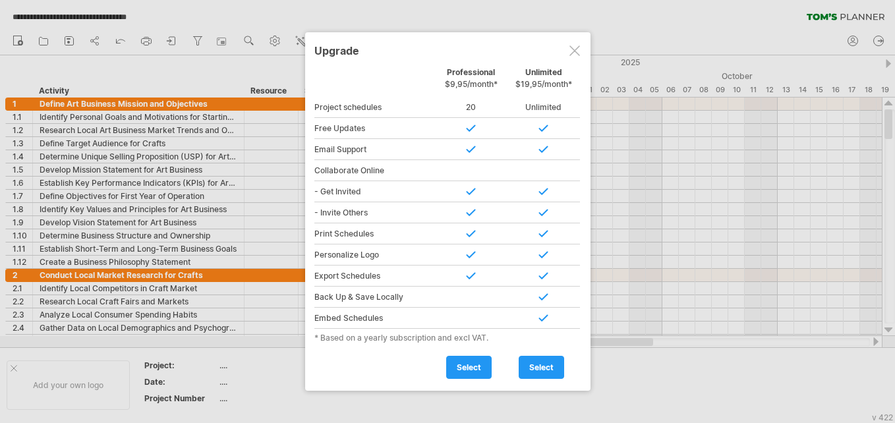
click at [573, 49] on div at bounding box center [575, 50] width 11 height 11
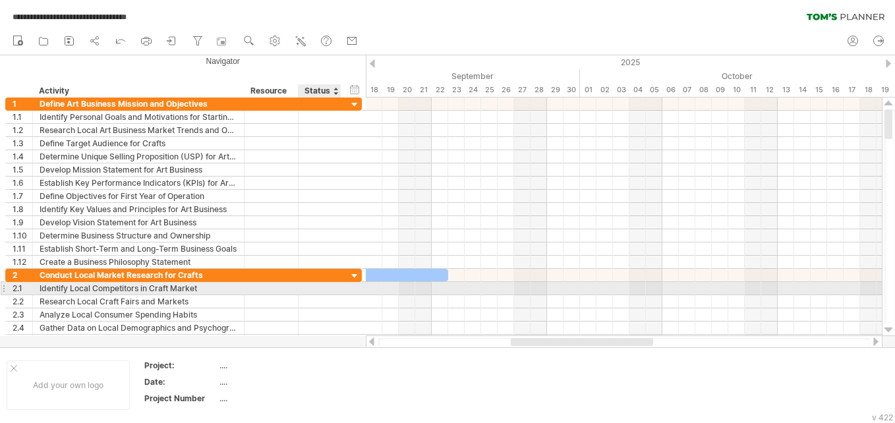
drag, startPoint x: 288, startPoint y: 25, endPoint x: 351, endPoint y: 291, distance: 273.6
click at [351, 291] on div "**********" at bounding box center [447, 211] width 895 height 423
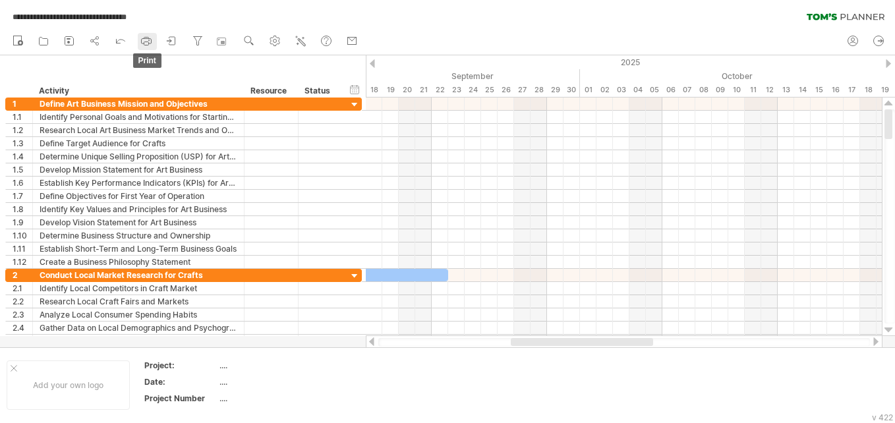
click at [148, 42] on rect at bounding box center [146, 43] width 5 height 3
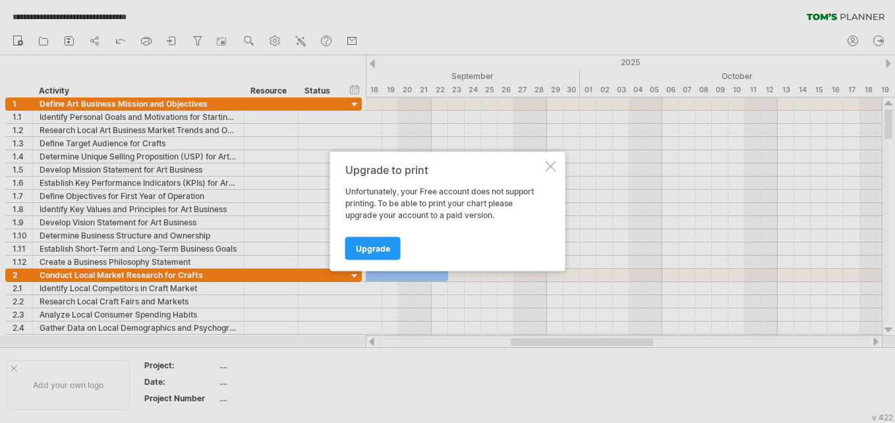
click at [548, 167] on div at bounding box center [551, 166] width 11 height 11
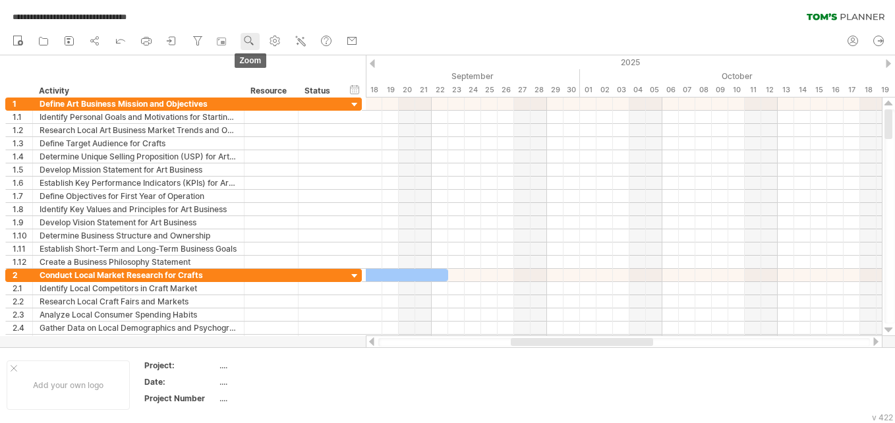
click at [253, 46] on use at bounding box center [249, 40] width 13 height 13
click at [249, 42] on use at bounding box center [249, 40] width 13 height 13
click at [390, 22] on div "**********" at bounding box center [447, 14] width 895 height 28
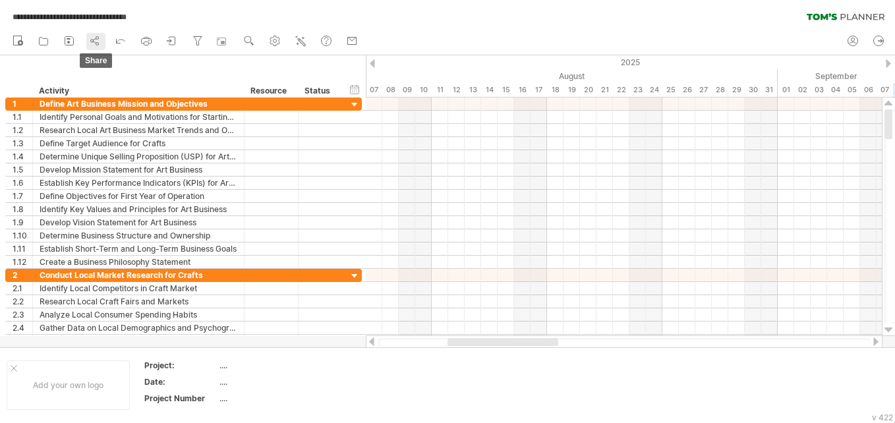
click at [98, 43] on circle at bounding box center [97, 44] width 3 height 3
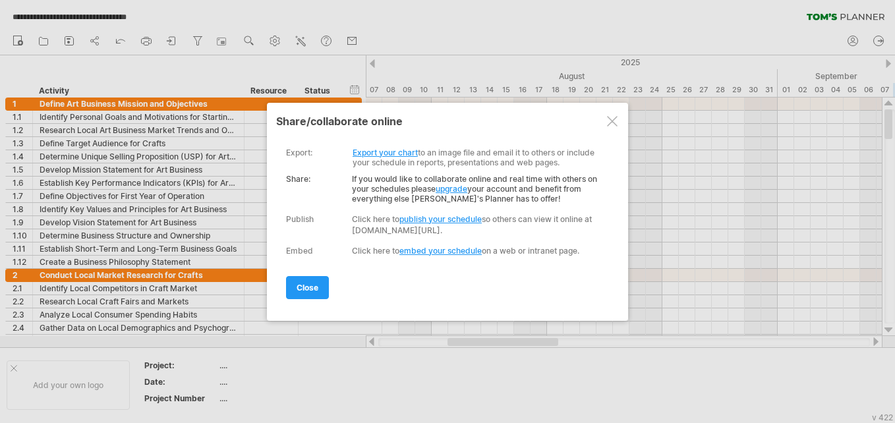
click at [616, 124] on div at bounding box center [612, 121] width 11 height 11
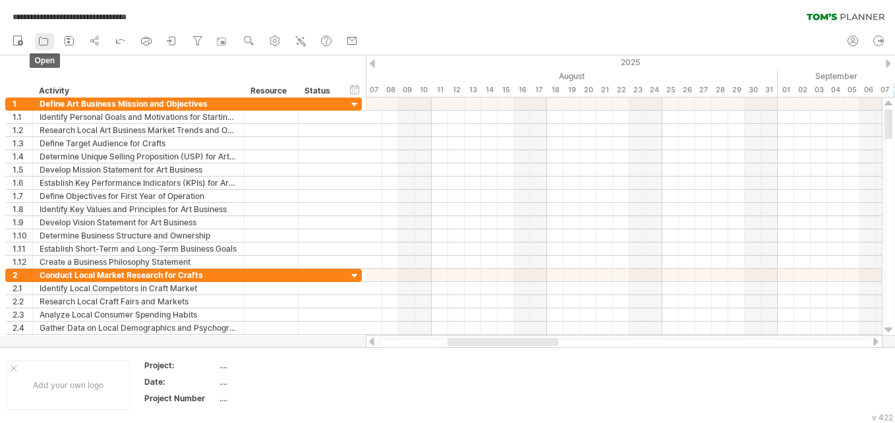
click at [40, 47] on icon at bounding box center [43, 40] width 13 height 13
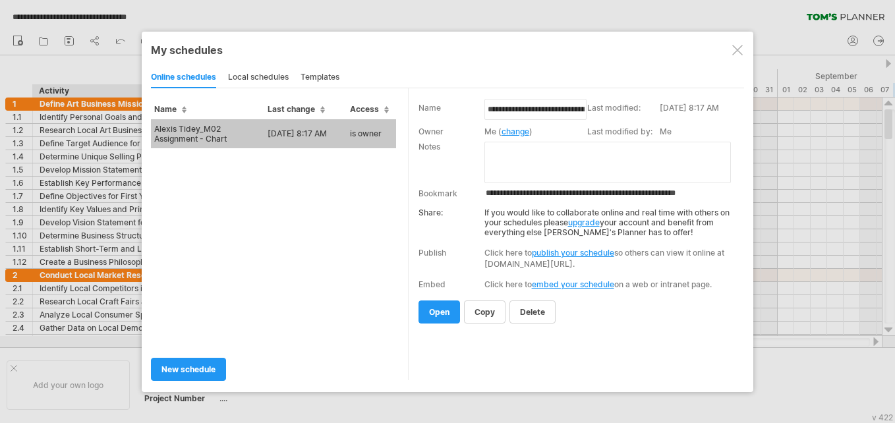
click at [369, 133] on td "is owner" at bounding box center [371, 133] width 49 height 29
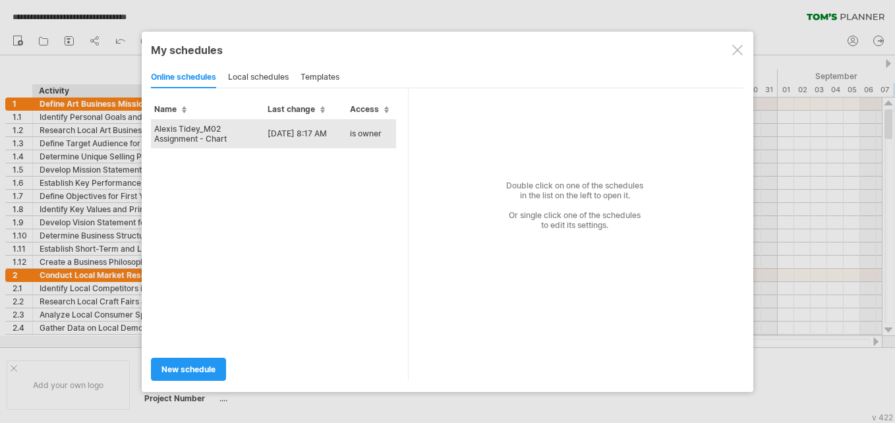
click at [332, 129] on td "[DATE] 8:17 AM" at bounding box center [305, 133] width 82 height 29
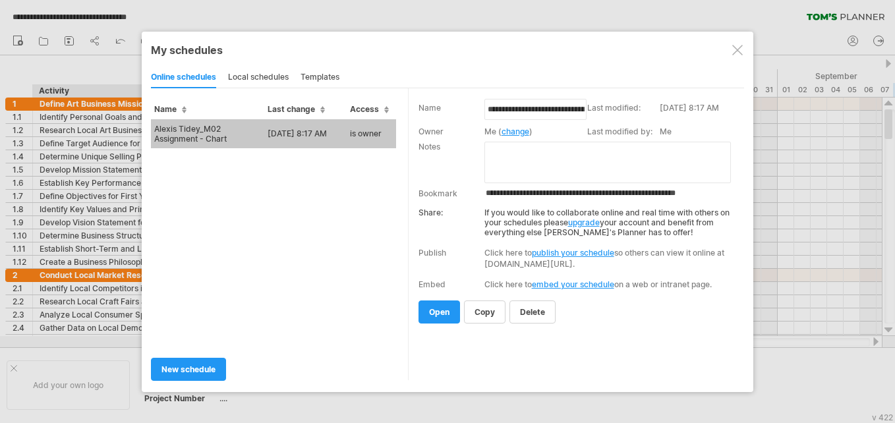
click at [736, 50] on div at bounding box center [737, 50] width 11 height 11
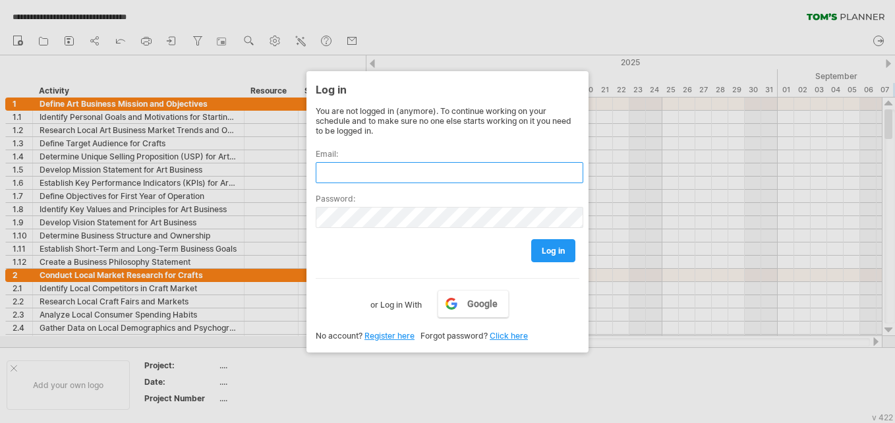
click at [376, 169] on input "text" at bounding box center [450, 172] width 268 height 21
type input "**********"
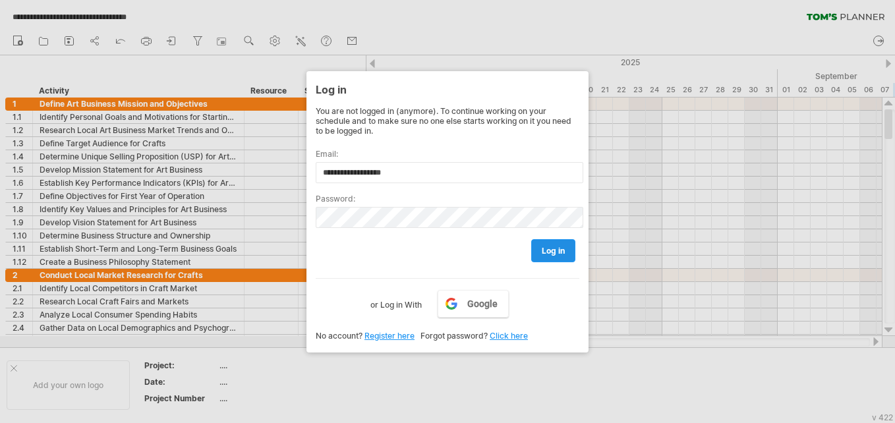
click at [550, 254] on span "log in" at bounding box center [553, 251] width 23 height 10
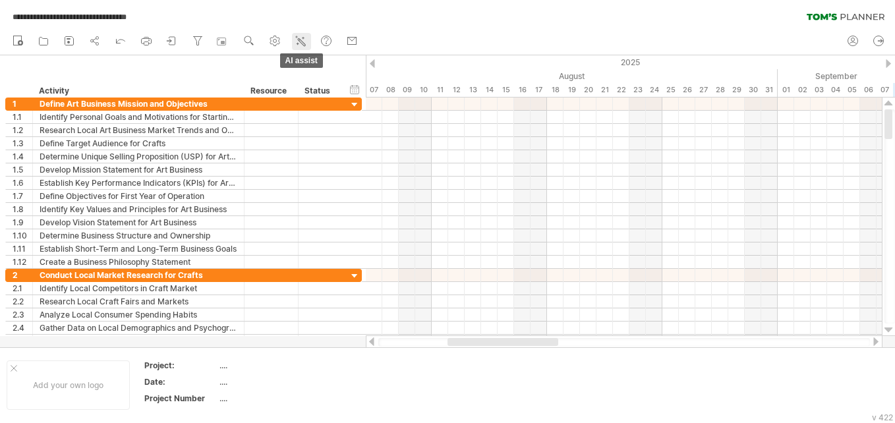
click at [307, 42] on icon at bounding box center [300, 40] width 13 height 13
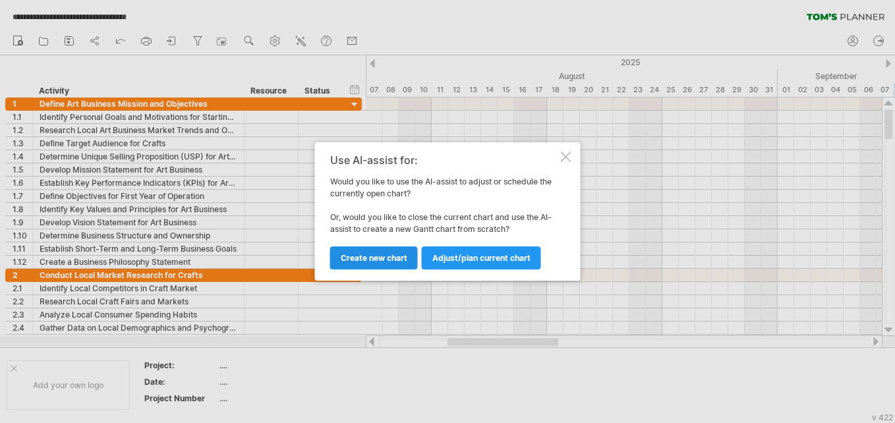
click at [364, 262] on span "Create new chart" at bounding box center [374, 258] width 67 height 10
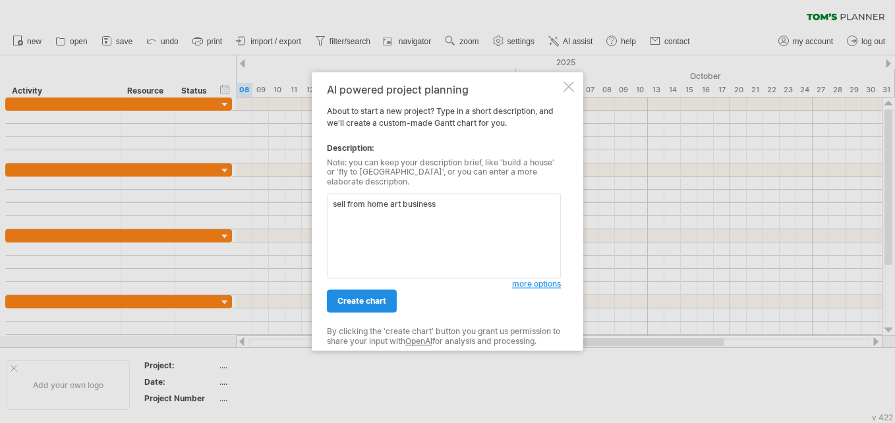
type textarea "sell from home art business"
click at [376, 290] on link "create chart" at bounding box center [362, 301] width 70 height 23
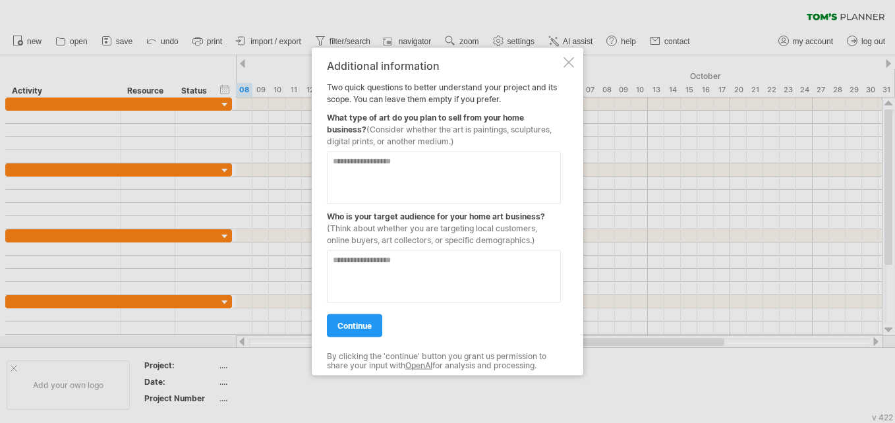
click at [429, 171] on textarea at bounding box center [444, 178] width 234 height 53
type textarea "******"
click at [443, 250] on textarea at bounding box center [444, 276] width 234 height 53
type textarea "*****"
click at [361, 332] on link "continue" at bounding box center [354, 325] width 55 height 23
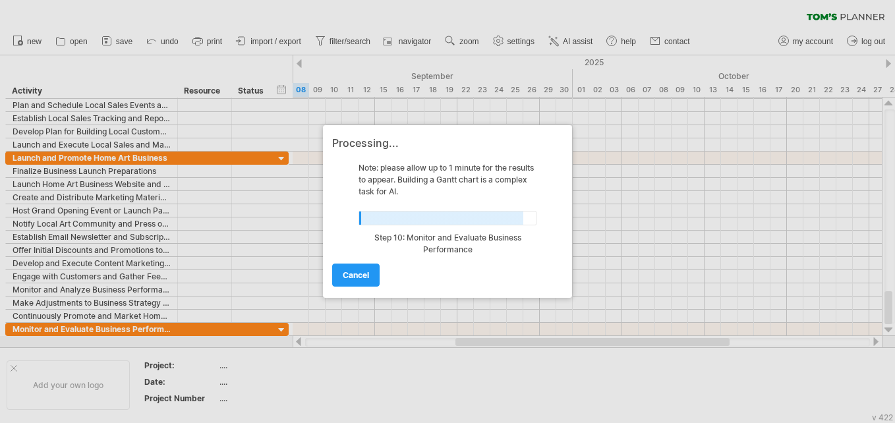
click at [724, 158] on div at bounding box center [447, 211] width 895 height 423
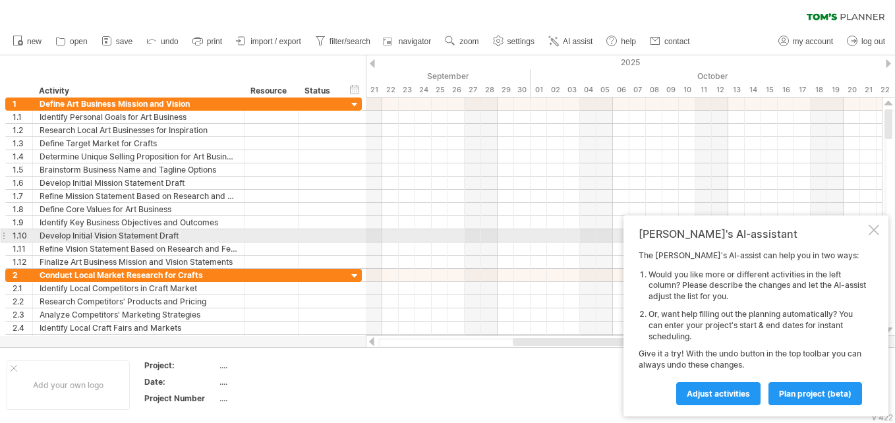
click at [875, 231] on div at bounding box center [874, 230] width 11 height 11
